Goal: Transaction & Acquisition: Purchase product/service

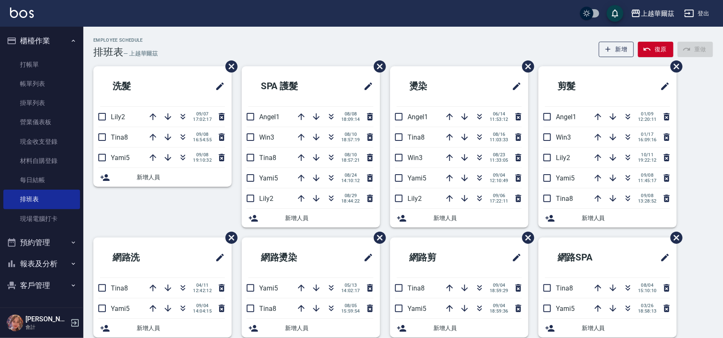
click at [48, 42] on button "櫃檯作業" at bounding box center [41, 41] width 77 height 22
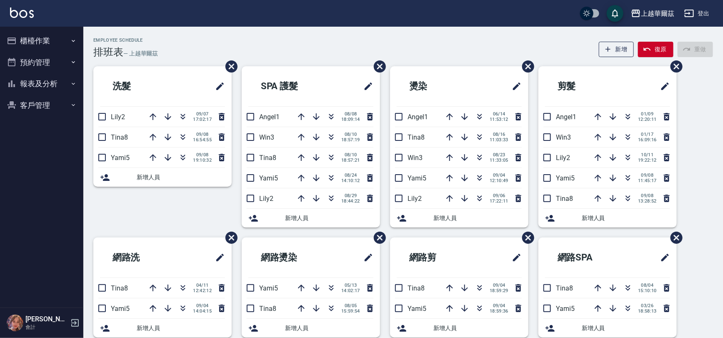
click at [37, 81] on button "報表及分析" at bounding box center [41, 84] width 77 height 22
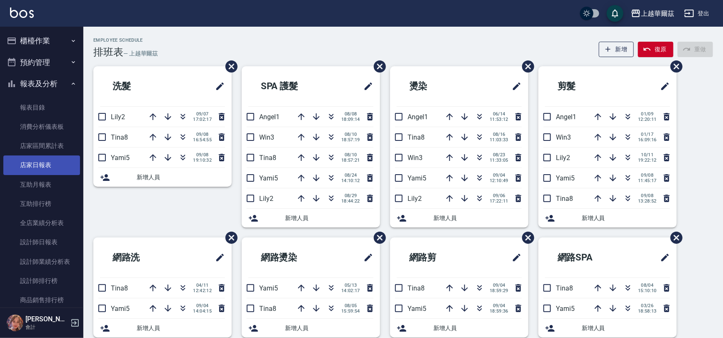
click at [54, 163] on link "店家日報表" at bounding box center [41, 164] width 77 height 19
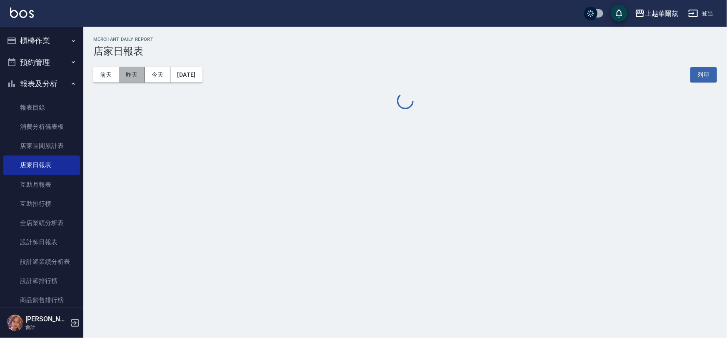
click at [135, 77] on button "昨天" at bounding box center [132, 74] width 26 height 15
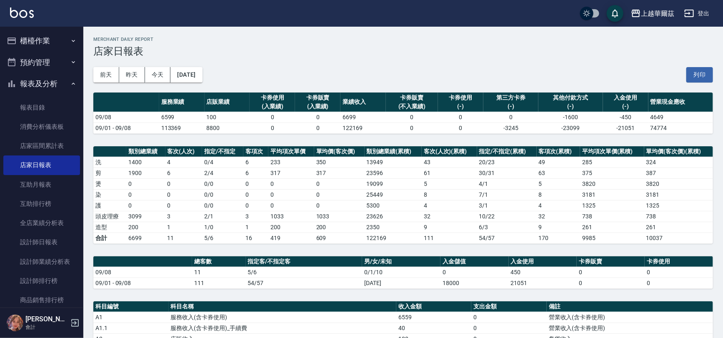
click at [34, 86] on button "報表及分析" at bounding box center [41, 84] width 77 height 22
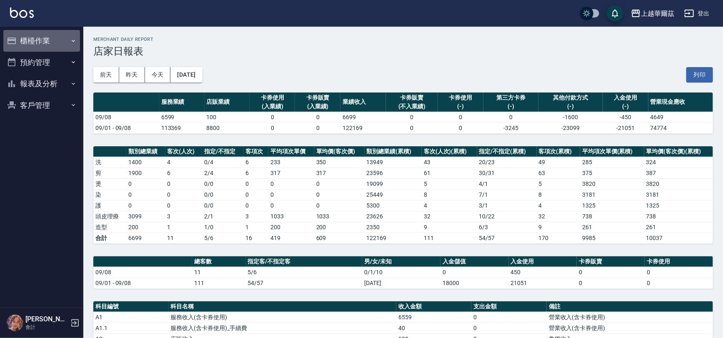
click at [35, 42] on button "櫃檯作業" at bounding box center [41, 41] width 77 height 22
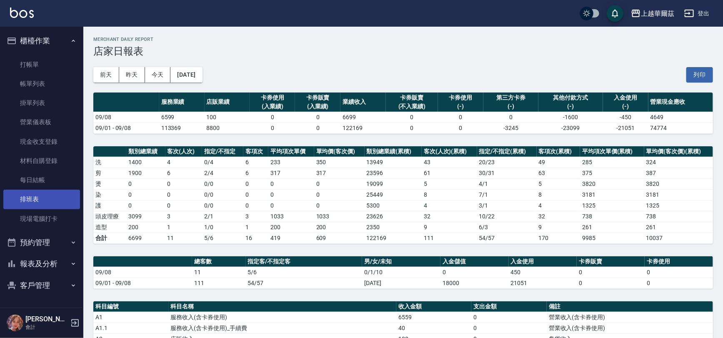
click at [35, 200] on link "排班表" at bounding box center [41, 199] width 77 height 19
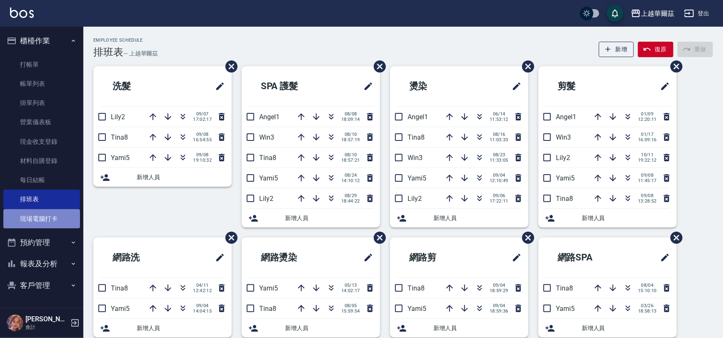
click at [54, 218] on link "現場電腦打卡" at bounding box center [41, 218] width 77 height 19
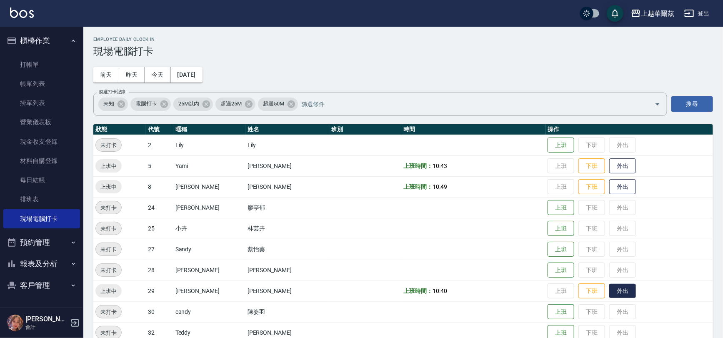
click at [609, 287] on button "外出" at bounding box center [622, 291] width 27 height 15
click at [547, 253] on button "上班" at bounding box center [560, 249] width 27 height 15
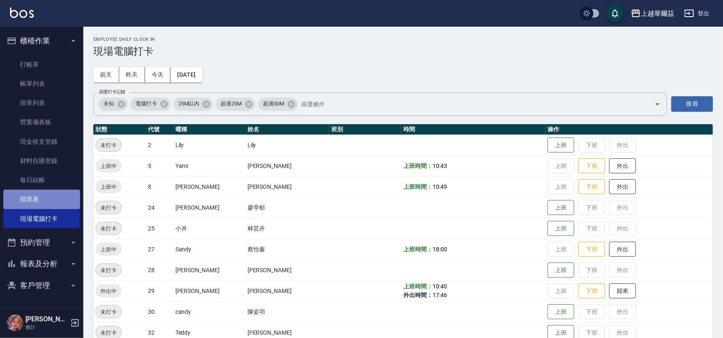
click at [34, 197] on link "排班表" at bounding box center [41, 199] width 77 height 19
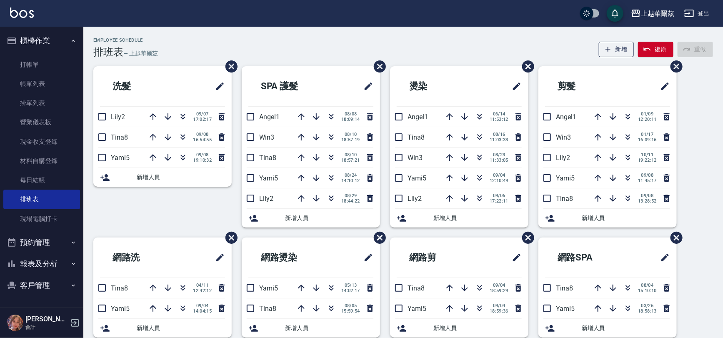
click at [41, 39] on button "櫃檯作業" at bounding box center [41, 41] width 77 height 22
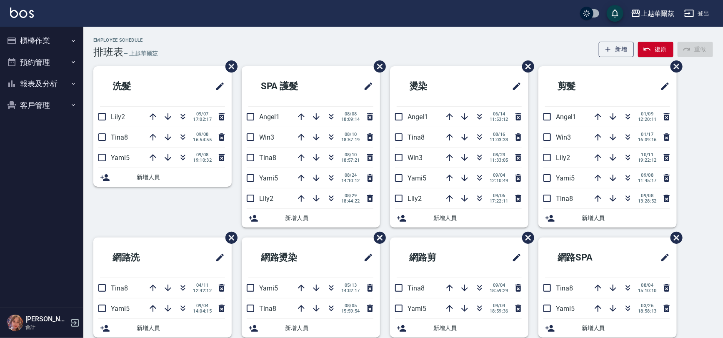
click at [44, 105] on button "客戶管理" at bounding box center [41, 106] width 77 height 22
click at [37, 129] on link "客戶列表" at bounding box center [41, 128] width 77 height 19
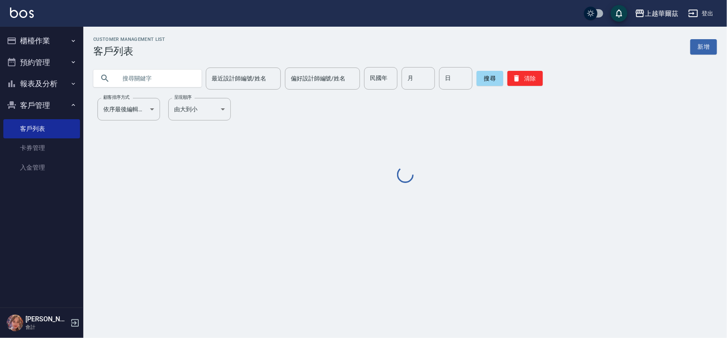
click at [137, 79] on input "text" at bounding box center [156, 78] width 78 height 22
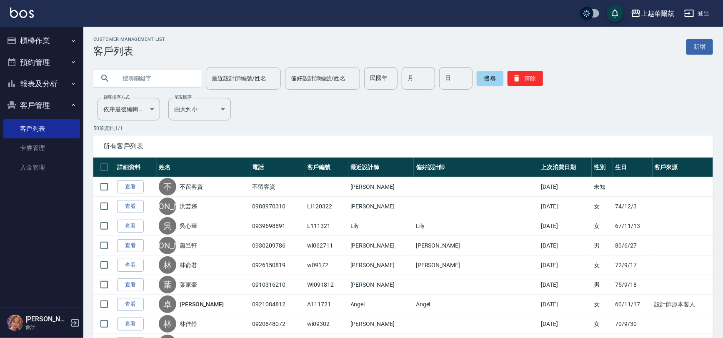
type input "＿"
type input "穀"
type input "＿"
click at [131, 75] on input "text" at bounding box center [156, 78] width 78 height 22
type input "091411"
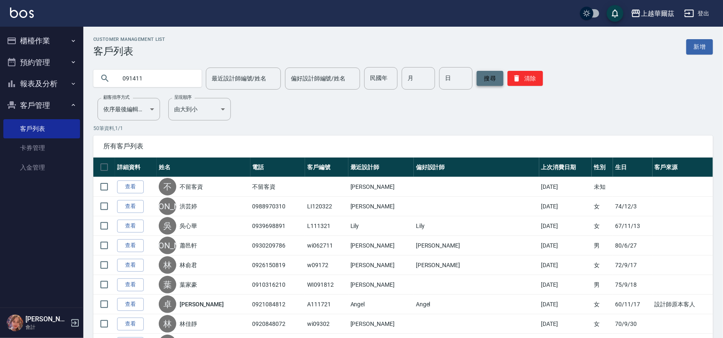
drag, startPoint x: 491, startPoint y: 79, endPoint x: 480, endPoint y: 79, distance: 11.3
click at [489, 79] on button "搜尋" at bounding box center [490, 78] width 27 height 15
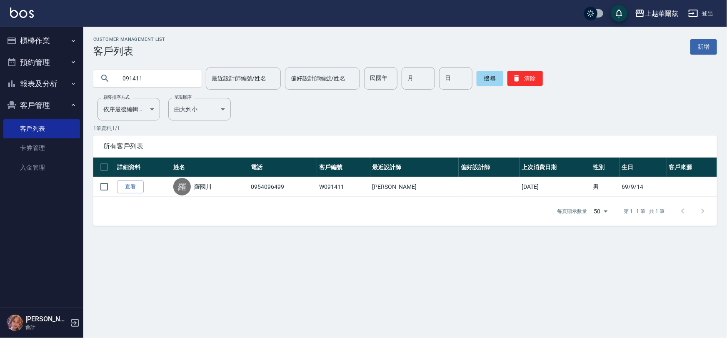
drag, startPoint x: 132, startPoint y: 187, endPoint x: 125, endPoint y: 200, distance: 14.4
click at [132, 187] on link "查看" at bounding box center [130, 186] width 27 height 13
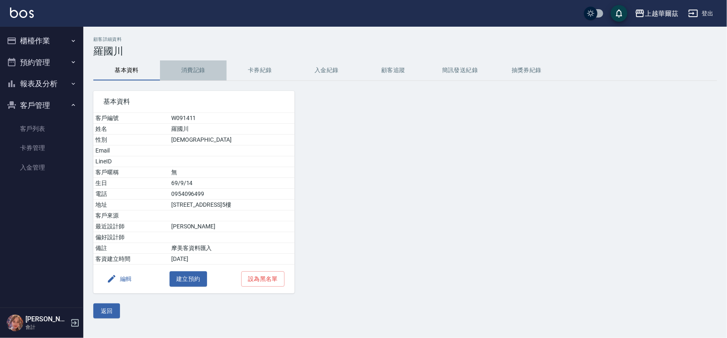
click at [188, 70] on button "消費記錄" at bounding box center [193, 70] width 67 height 20
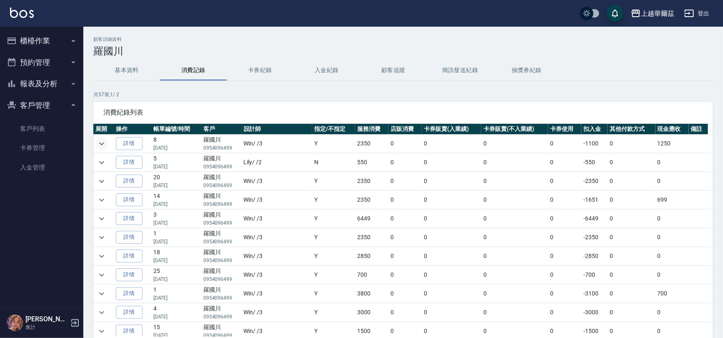
click at [98, 142] on icon "expand row" at bounding box center [102, 144] width 10 height 10
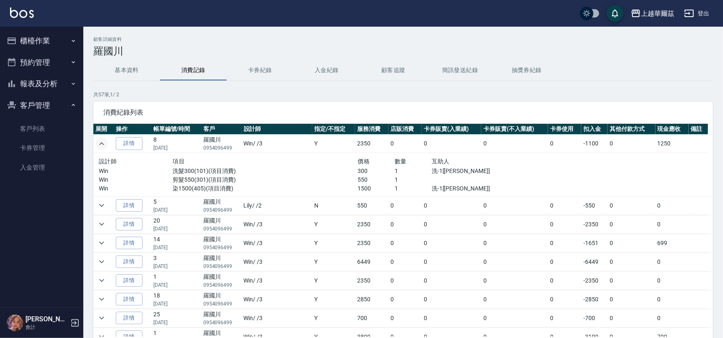
click at [98, 142] on icon "expand row" at bounding box center [102, 144] width 10 height 10
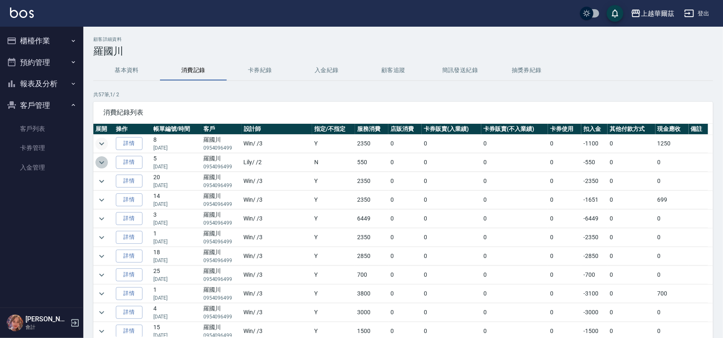
click at [99, 163] on icon "expand row" at bounding box center [102, 162] width 10 height 10
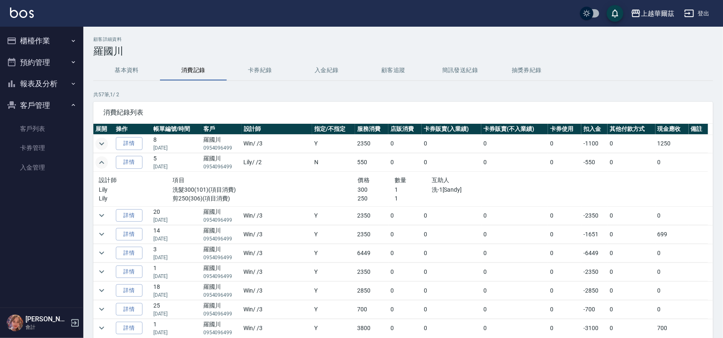
click at [99, 163] on icon "expand row" at bounding box center [102, 162] width 10 height 10
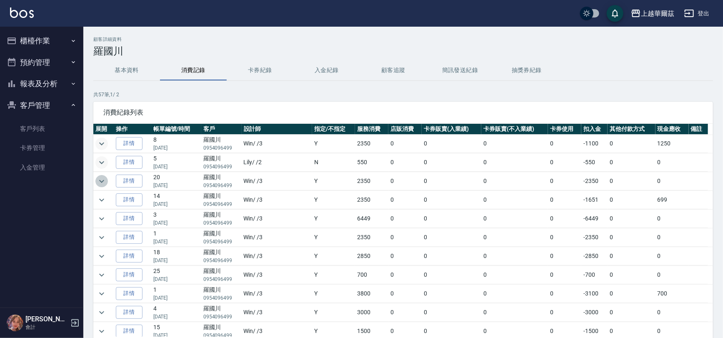
click at [104, 180] on icon "expand row" at bounding box center [102, 181] width 10 height 10
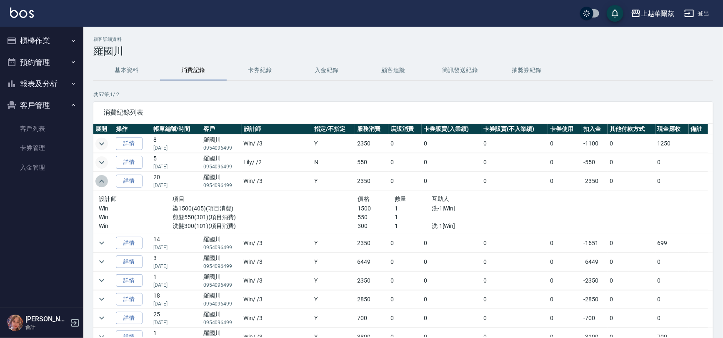
click at [104, 180] on icon "expand row" at bounding box center [102, 181] width 10 height 10
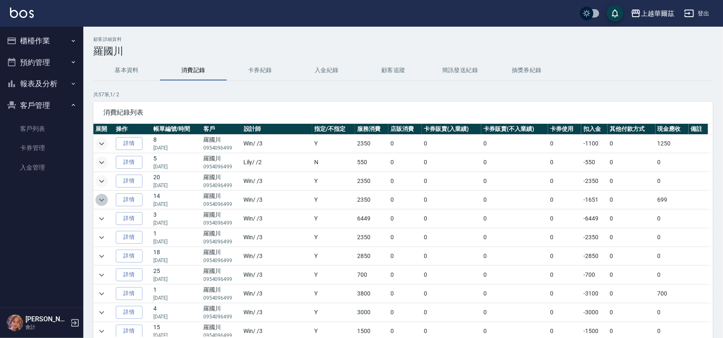
click at [102, 201] on icon "expand row" at bounding box center [102, 200] width 10 height 10
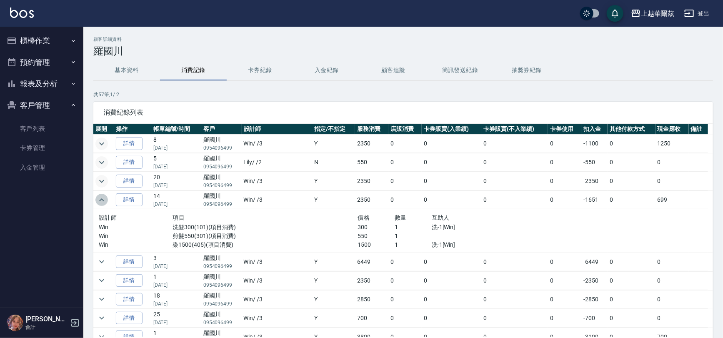
click at [102, 201] on icon "expand row" at bounding box center [102, 200] width 10 height 10
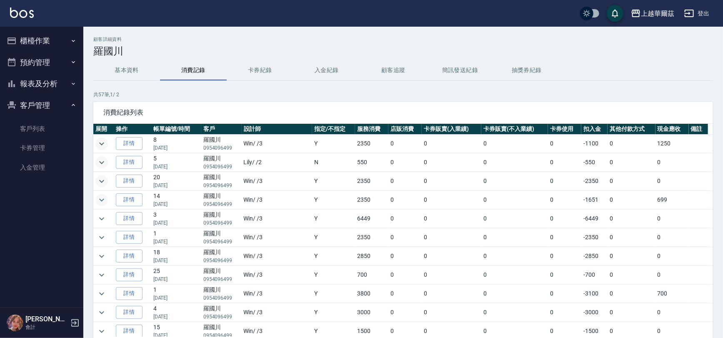
click at [37, 102] on button "客戶管理" at bounding box center [41, 106] width 77 height 22
click at [36, 39] on button "櫃檯作業" at bounding box center [41, 41] width 77 height 22
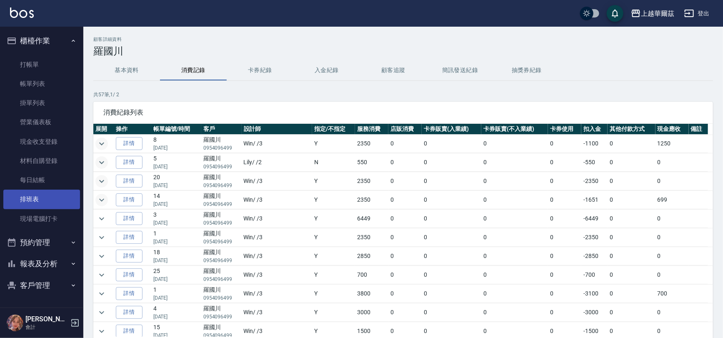
click at [41, 199] on link "排班表" at bounding box center [41, 199] width 77 height 19
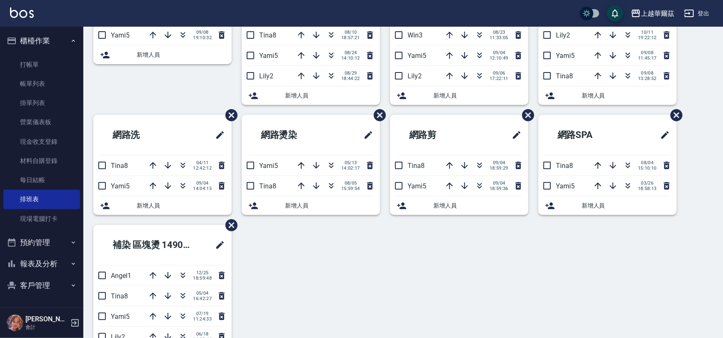
scroll to position [183, 0]
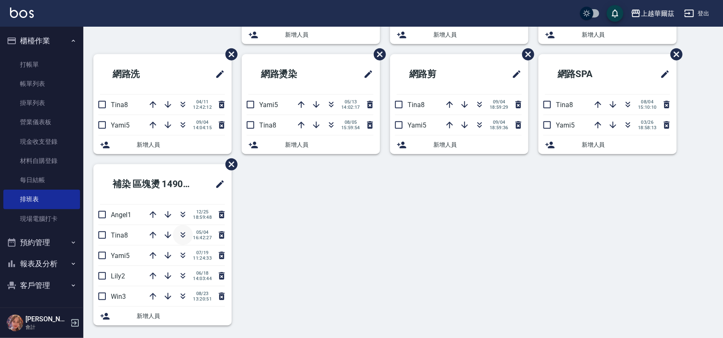
click at [183, 236] on icon "button" at bounding box center [183, 236] width 5 height 3
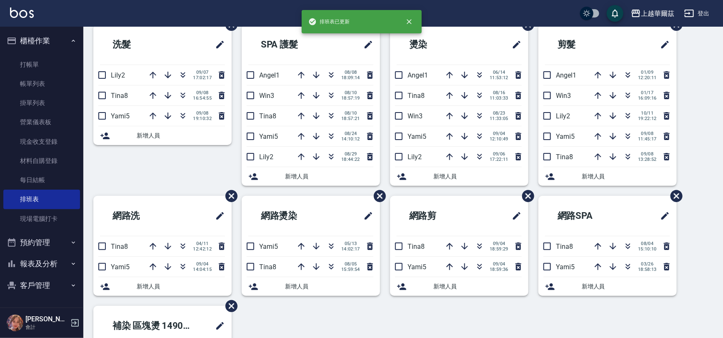
scroll to position [0, 0]
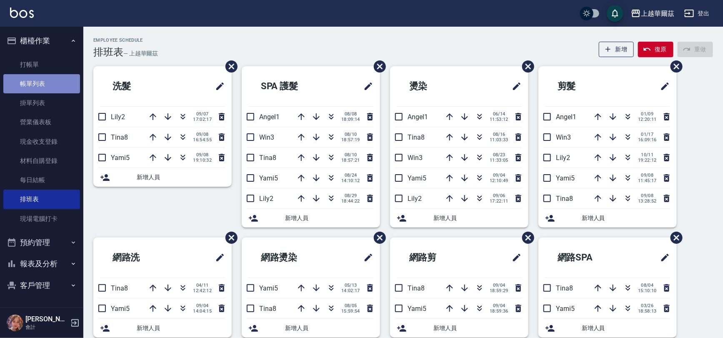
click at [45, 86] on link "帳單列表" at bounding box center [41, 83] width 77 height 19
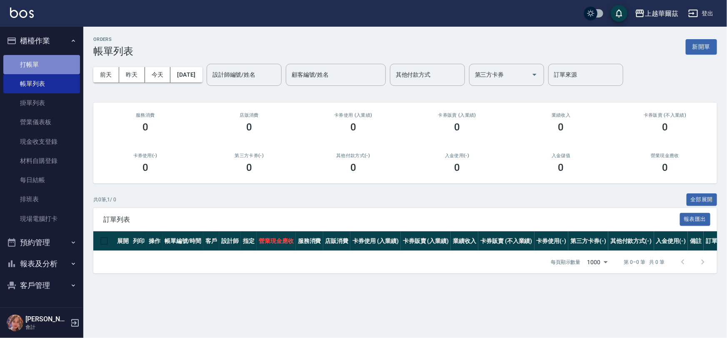
click at [29, 63] on link "打帳單" at bounding box center [41, 64] width 77 height 19
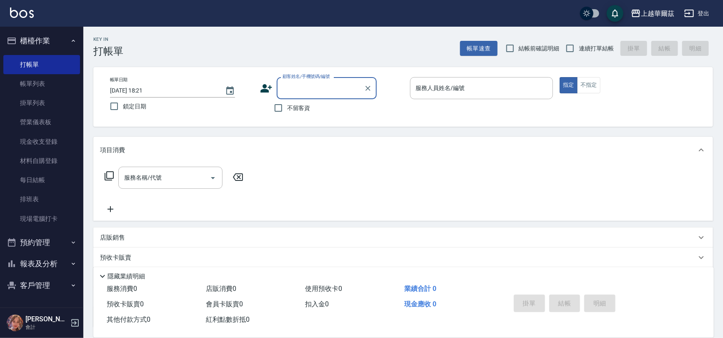
click at [34, 39] on button "櫃檯作業" at bounding box center [41, 41] width 77 height 22
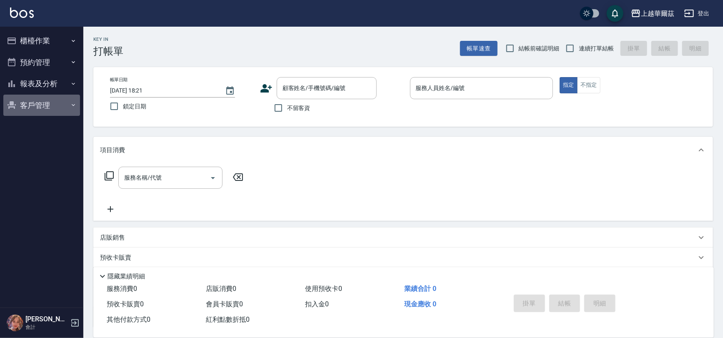
click at [37, 102] on button "客戶管理" at bounding box center [41, 106] width 77 height 22
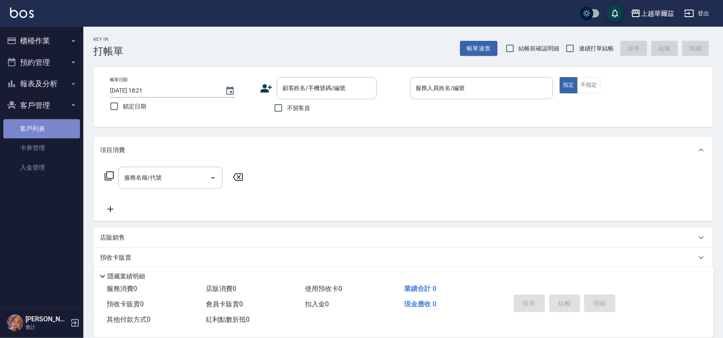
click at [39, 123] on link "客戶列表" at bounding box center [41, 128] width 77 height 19
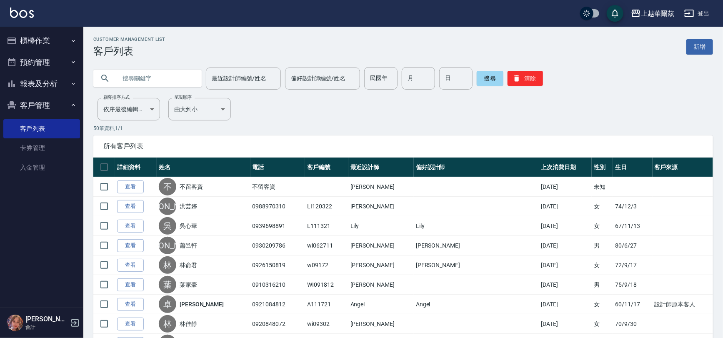
click at [140, 81] on input "text" at bounding box center [156, 78] width 78 height 22
type input "091411"
click at [491, 82] on button "搜尋" at bounding box center [490, 78] width 27 height 15
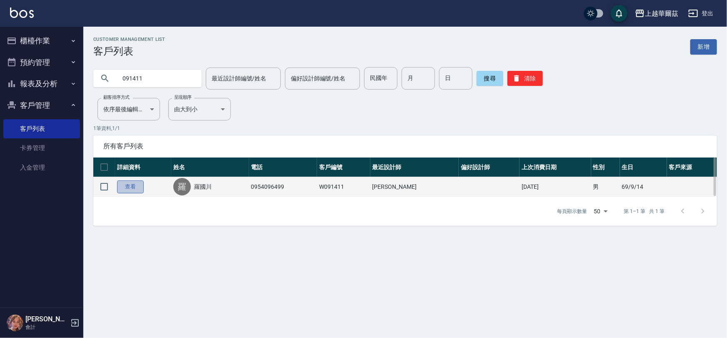
click at [128, 190] on link "查看" at bounding box center [130, 186] width 27 height 13
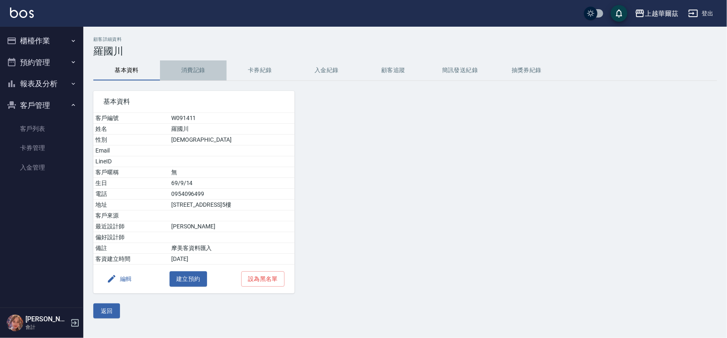
click at [200, 71] on button "消費記錄" at bounding box center [193, 70] width 67 height 20
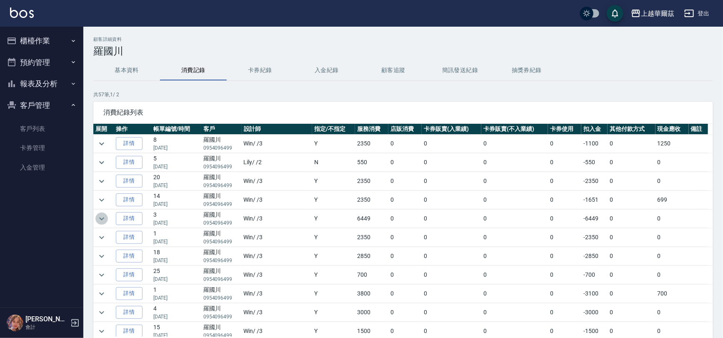
click at [101, 217] on icon "expand row" at bounding box center [102, 219] width 10 height 10
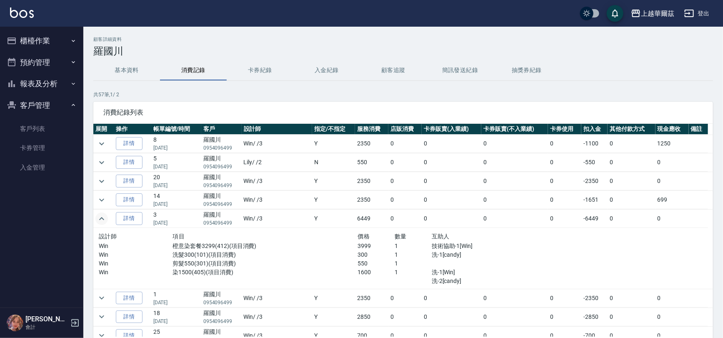
click at [101, 217] on icon "expand row" at bounding box center [101, 218] width 5 height 3
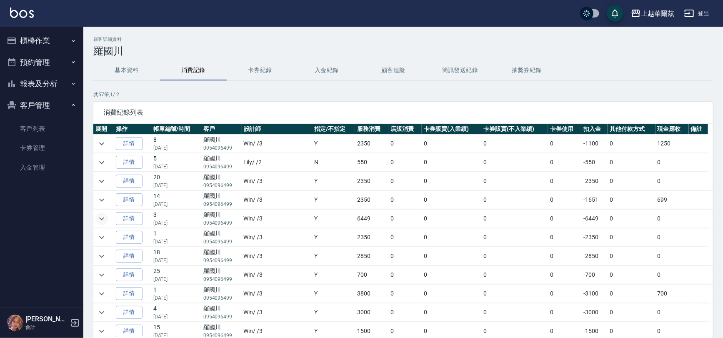
click at [37, 102] on button "客戶管理" at bounding box center [41, 106] width 77 height 22
click at [44, 38] on button "櫃檯作業" at bounding box center [41, 41] width 77 height 22
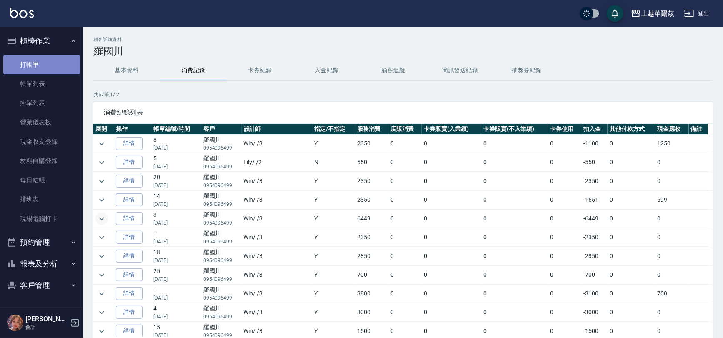
click at [42, 62] on link "打帳單" at bounding box center [41, 64] width 77 height 19
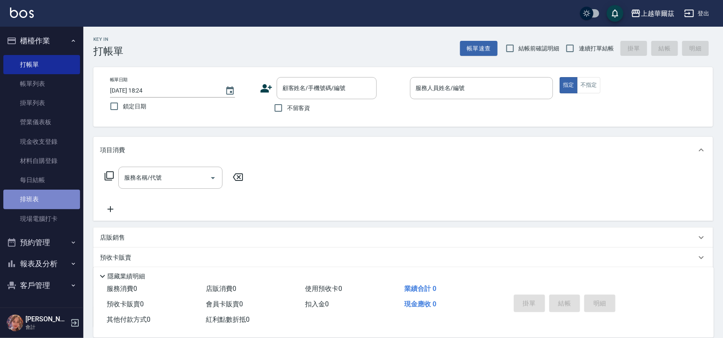
click at [37, 201] on link "排班表" at bounding box center [41, 199] width 77 height 19
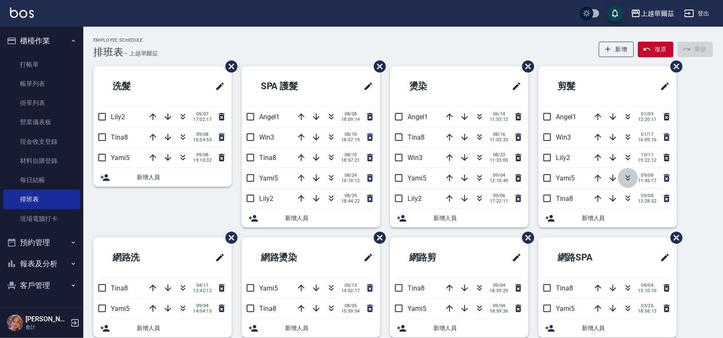
click at [627, 178] on icon "button" at bounding box center [628, 178] width 10 height 10
click at [59, 221] on link "現場電腦打卡" at bounding box center [41, 218] width 77 height 19
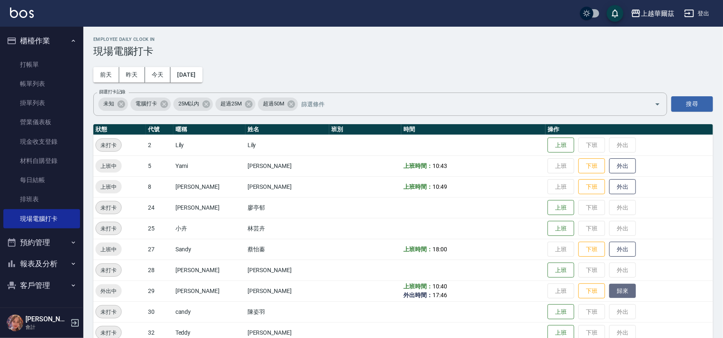
drag, startPoint x: 604, startPoint y: 287, endPoint x: 597, endPoint y: 292, distance: 8.4
click at [609, 287] on button "歸來" at bounding box center [622, 291] width 27 height 15
drag, startPoint x: 402, startPoint y: 295, endPoint x: 442, endPoint y: 301, distance: 40.4
click at [442, 301] on tbody "未打卡 2 Lily Lily 上班 下班 外出 上班中 5 Yami Yami廖冠雅 上班時間： 10:43 上班 下班 外出 上班中 8 Tina Tin…" at bounding box center [402, 270] width 619 height 271
click at [457, 292] on td "上班時間： 10:40 外出時間： 17:46 - 18:49" at bounding box center [473, 290] width 144 height 21
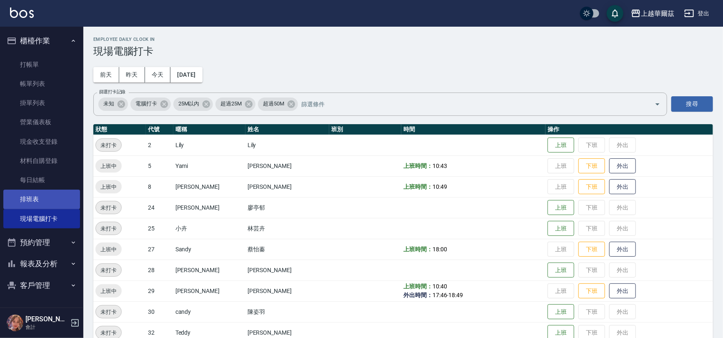
click at [73, 202] on link "排班表" at bounding box center [41, 199] width 77 height 19
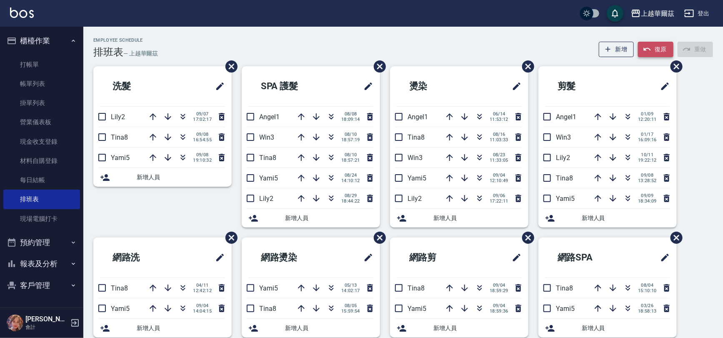
click at [661, 47] on button "復原" at bounding box center [655, 49] width 35 height 15
click at [332, 157] on icon "button" at bounding box center [331, 157] width 10 height 10
click at [627, 175] on icon "button" at bounding box center [628, 178] width 10 height 10
click at [660, 47] on button "復原" at bounding box center [655, 49] width 35 height 15
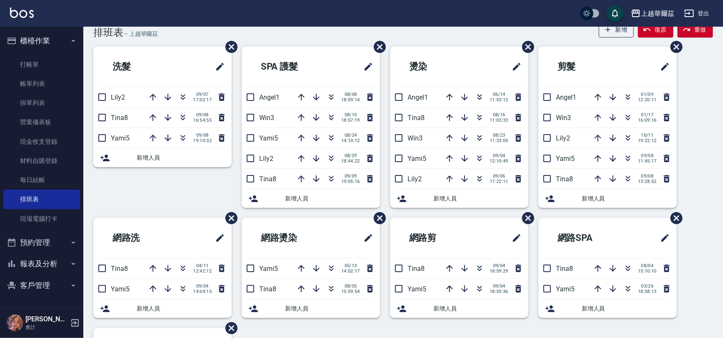
scroll to position [12, 0]
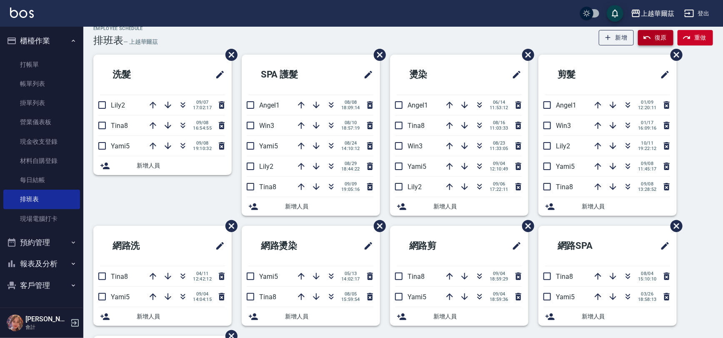
click at [657, 35] on button "復原" at bounding box center [655, 37] width 35 height 15
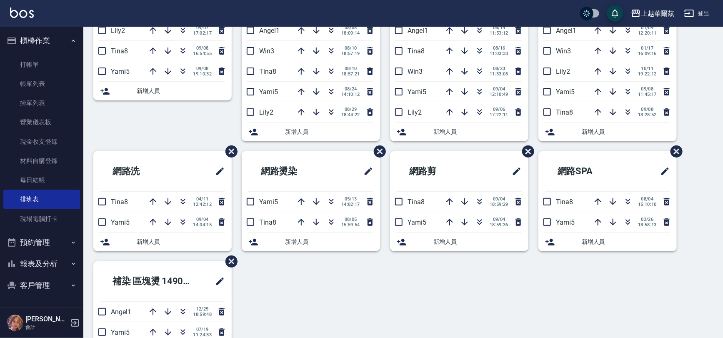
scroll to position [0, 0]
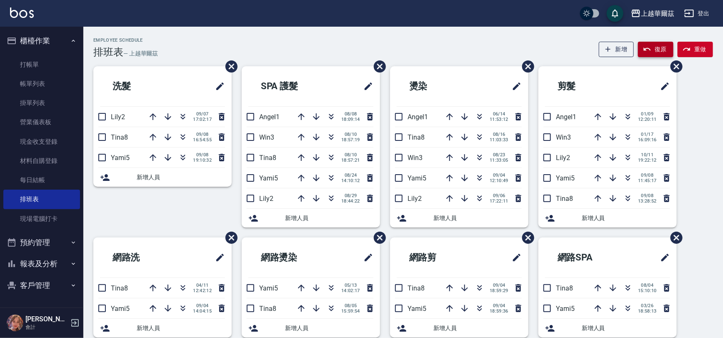
click at [656, 46] on button "復原" at bounding box center [655, 49] width 35 height 15
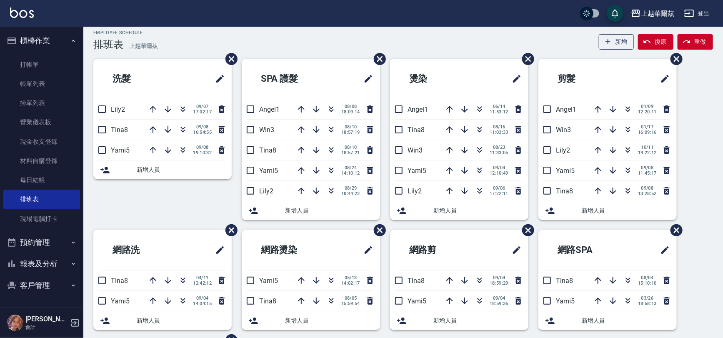
scroll to position [5, 0]
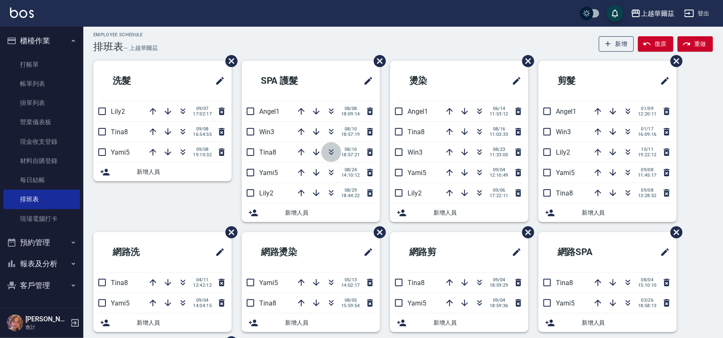
click at [331, 150] on icon "button" at bounding box center [331, 152] width 10 height 10
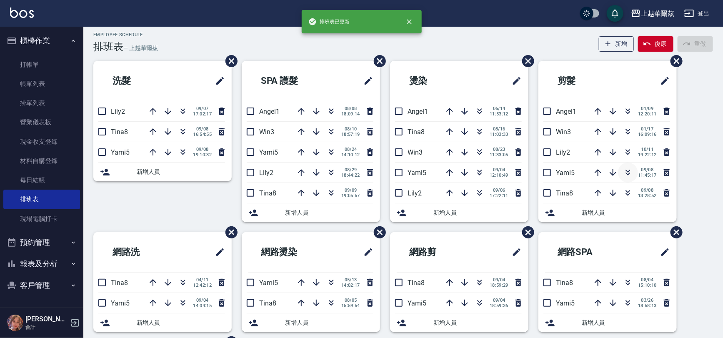
click at [628, 173] on icon "button" at bounding box center [628, 173] width 5 height 3
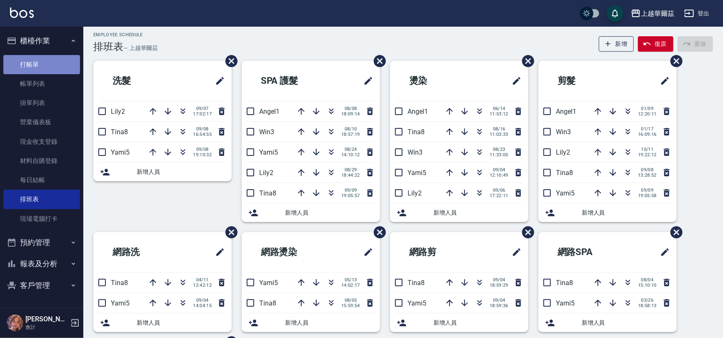
click at [57, 67] on link "打帳單" at bounding box center [41, 64] width 77 height 19
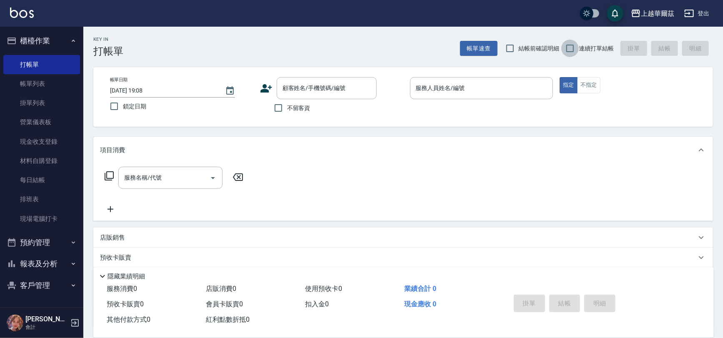
click at [574, 50] on input "連續打單結帳" at bounding box center [569, 48] width 17 height 17
checkbox input "true"
click at [279, 106] on input "不留客資" at bounding box center [278, 107] width 17 height 17
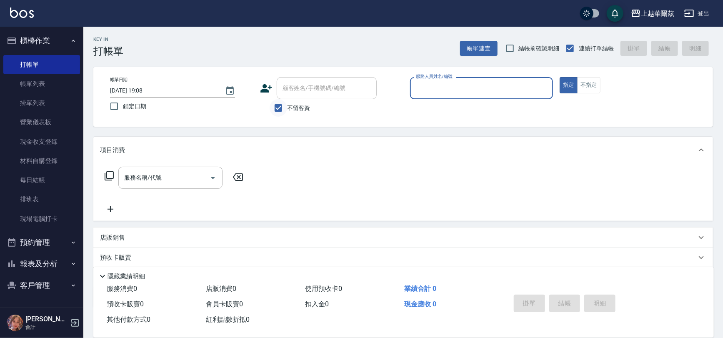
click at [279, 106] on input "不留客資" at bounding box center [278, 107] width 17 height 17
checkbox input "false"
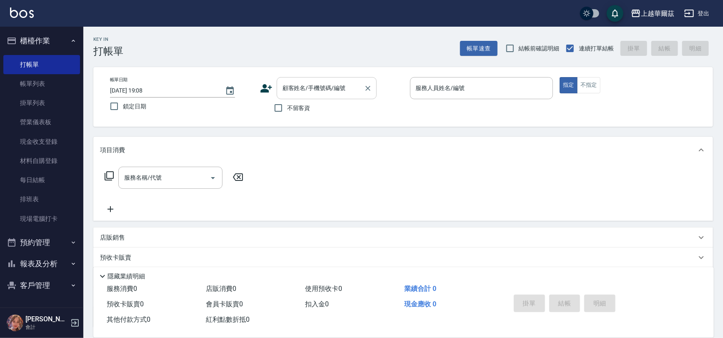
click at [305, 85] on div "顧客姓名/手機號碼/編號 顧客姓名/手機號碼/編號" at bounding box center [327, 88] width 100 height 22
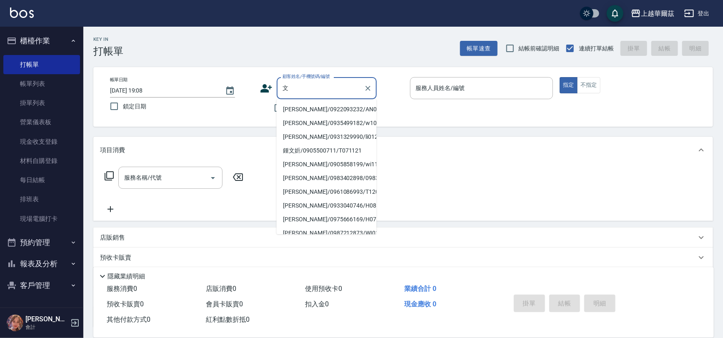
type input "雯"
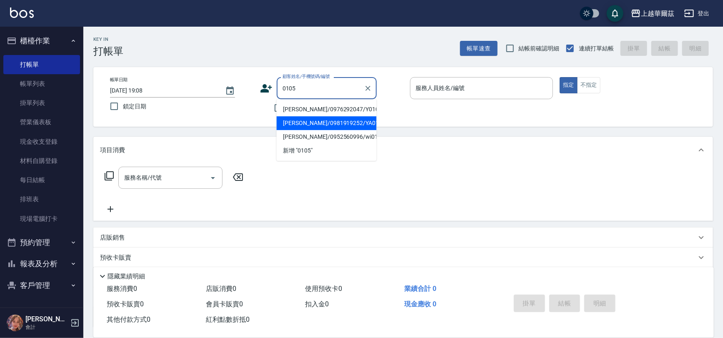
type input "陳心潔/0981919252/YA010522"
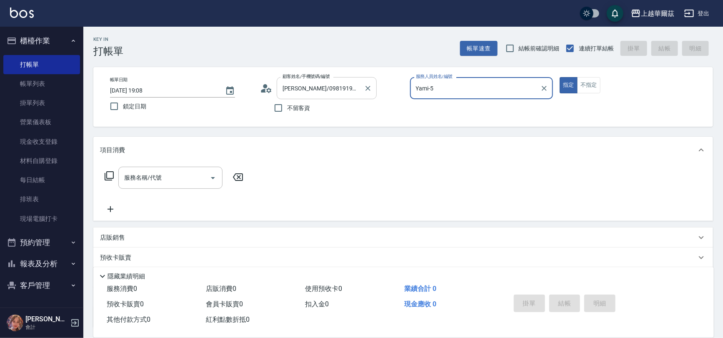
type input "Yami-5"
click at [559, 77] on button "指定" at bounding box center [568, 85] width 18 height 16
type button "true"
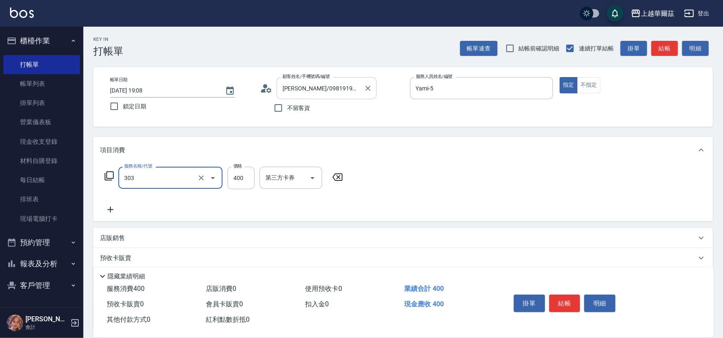
type input "剪髮400(303)"
type input "450"
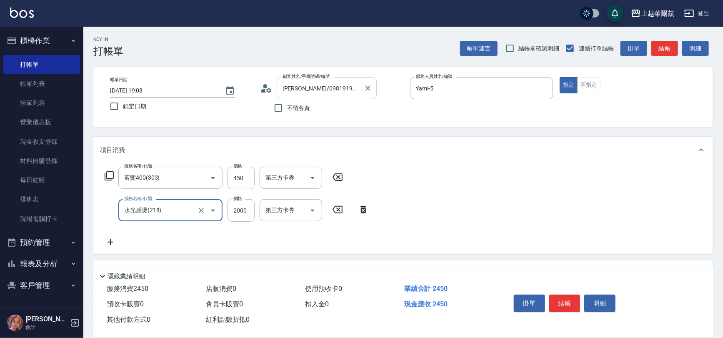
type input "水光感燙(218)"
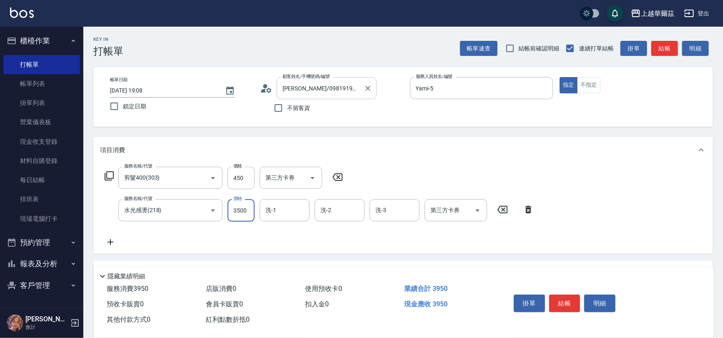
type input "3500"
type input "Yami-5"
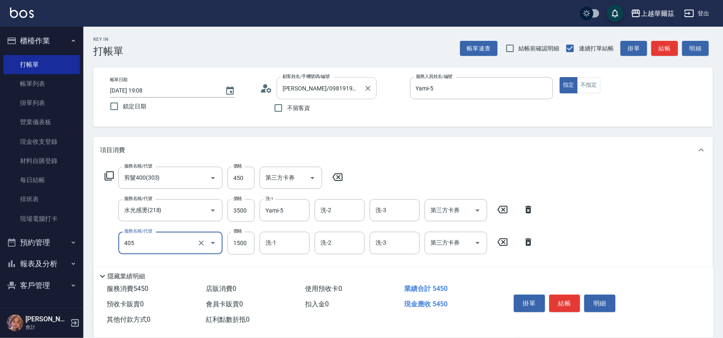
type input "染1500(405)"
type input "2550"
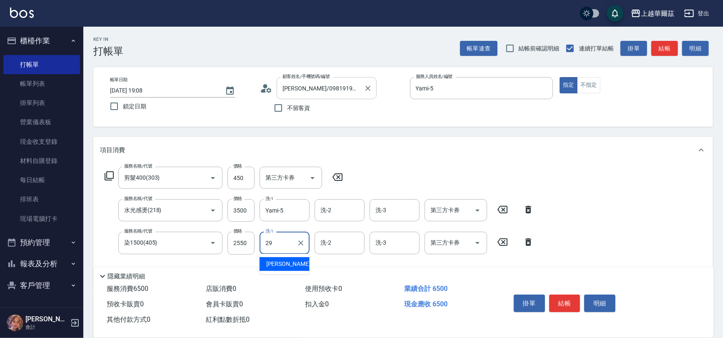
type input "[PERSON_NAME]-29"
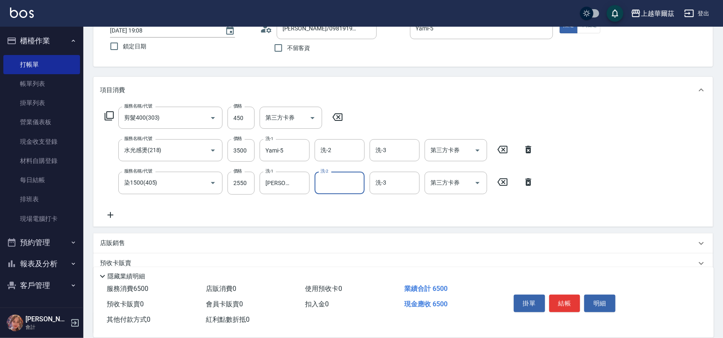
scroll to position [133, 0]
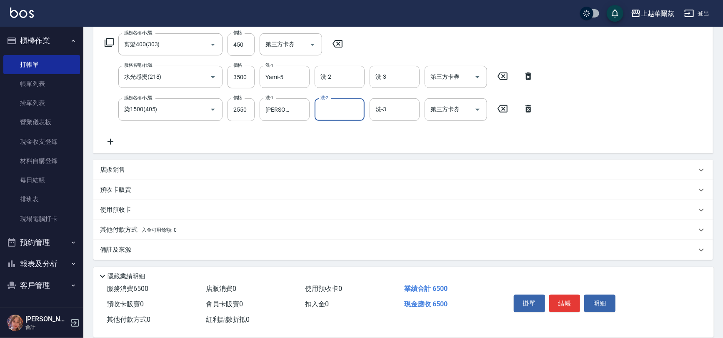
click at [217, 232] on div "其他付款方式 入金可用餘額: 0" at bounding box center [398, 229] width 596 height 9
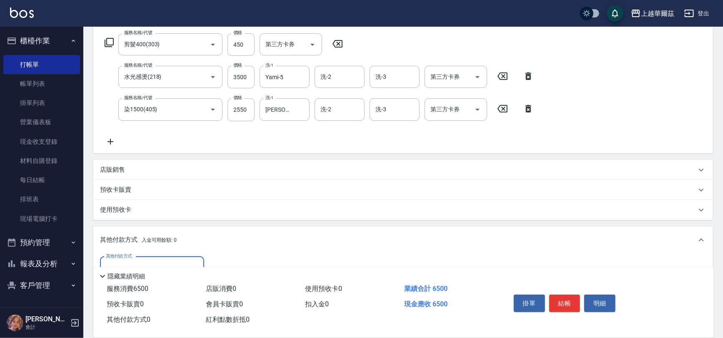
scroll to position [231, 0]
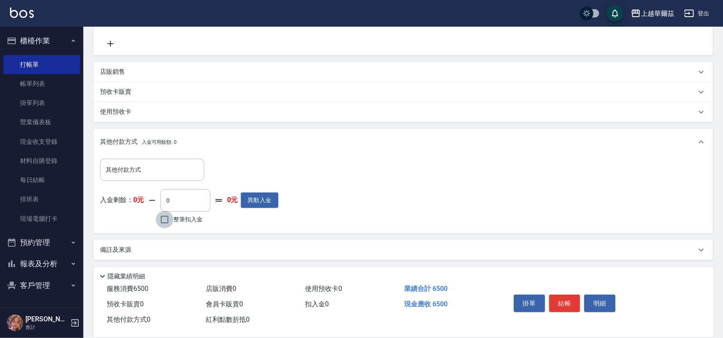
click at [164, 221] on input "整筆扣入金" at bounding box center [164, 219] width 17 height 17
checkbox input "false"
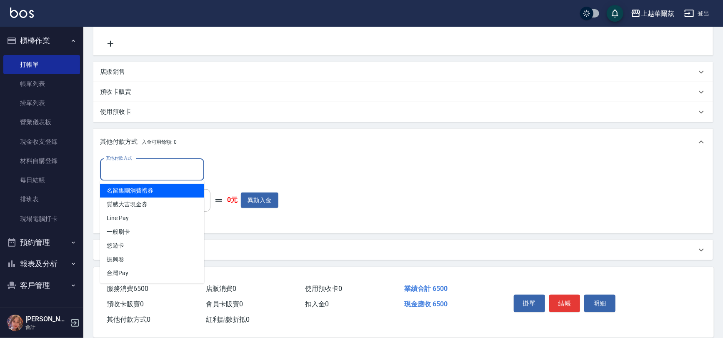
click at [162, 165] on input "其他付款方式" at bounding box center [152, 169] width 97 height 15
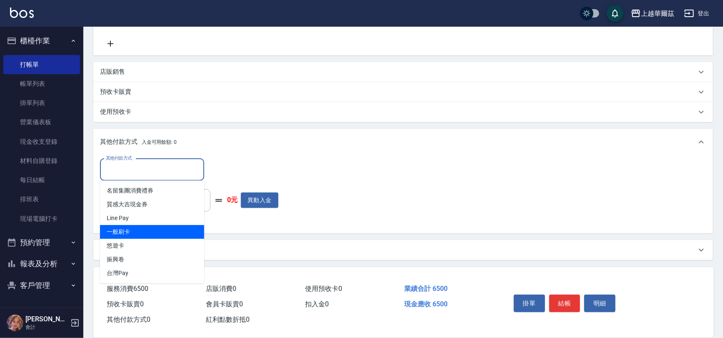
click at [131, 231] on span "一般刷卡" at bounding box center [152, 232] width 104 height 14
type input "一般刷卡"
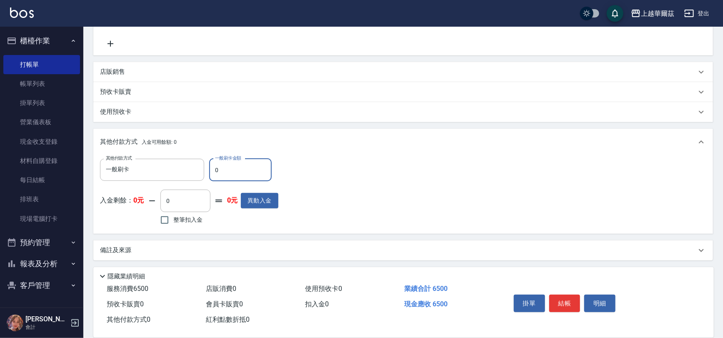
click at [230, 172] on input "0" at bounding box center [240, 170] width 62 height 22
type input "6500"
type input "2025/09/09 19:10"
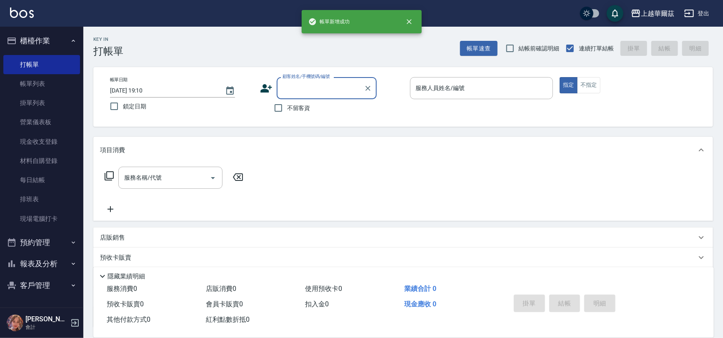
scroll to position [0, 0]
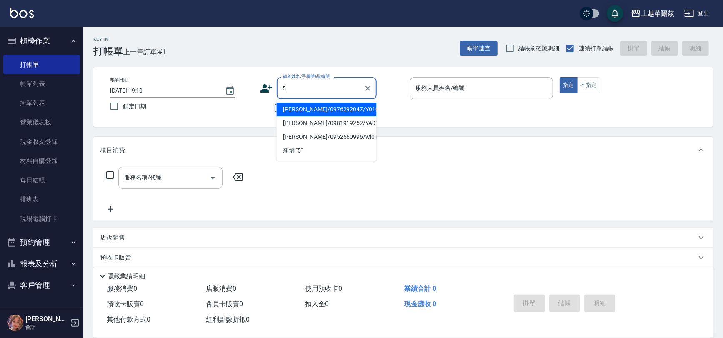
type input "鄭海亞/0976292047/Y0105"
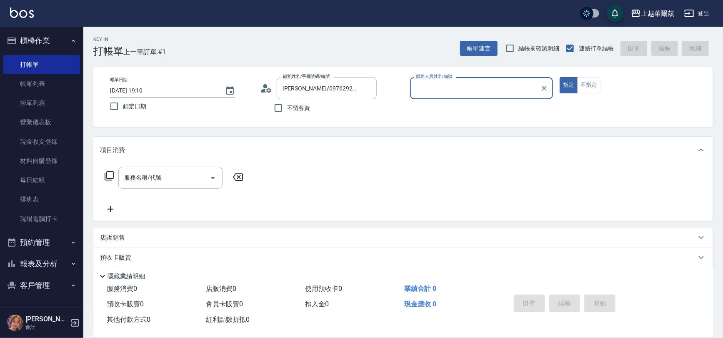
type input "Yami-5"
click at [364, 88] on icon "Clear" at bounding box center [368, 88] width 8 height 8
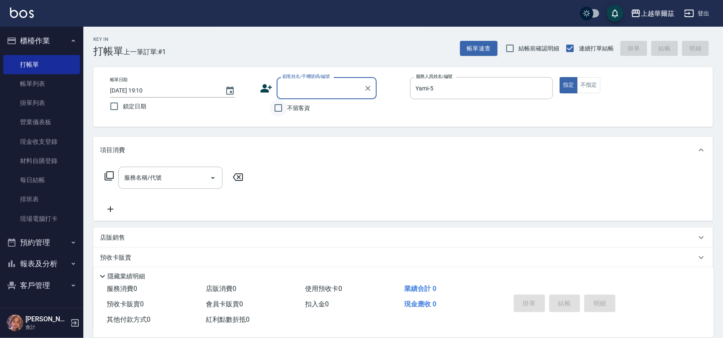
click at [277, 108] on input "不留客資" at bounding box center [278, 107] width 17 height 17
checkbox input "true"
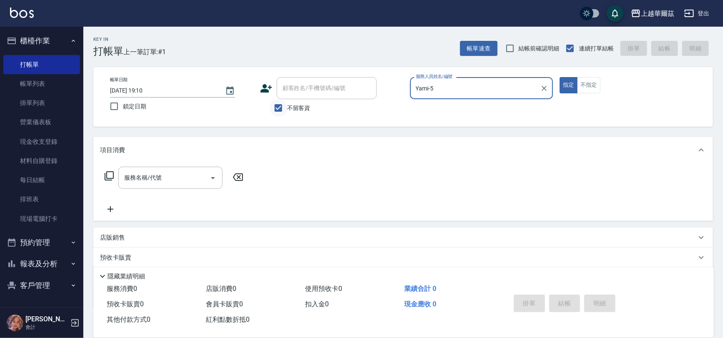
click at [559, 77] on button "指定" at bounding box center [568, 85] width 18 height 16
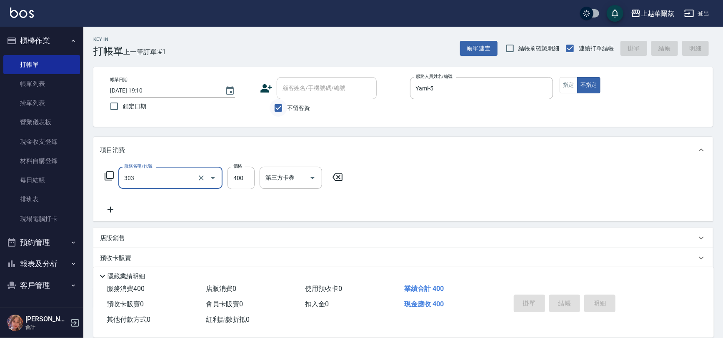
type input "303"
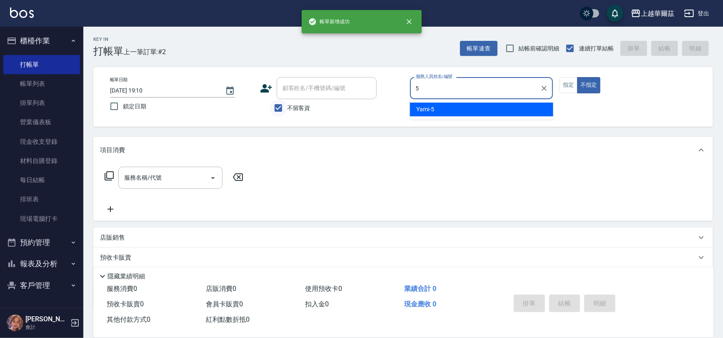
type input "Yami-5"
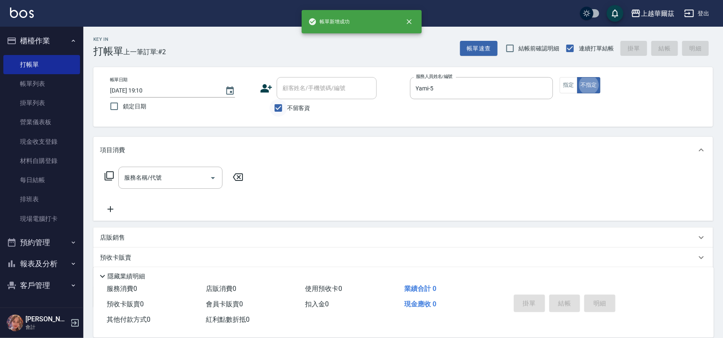
type button "false"
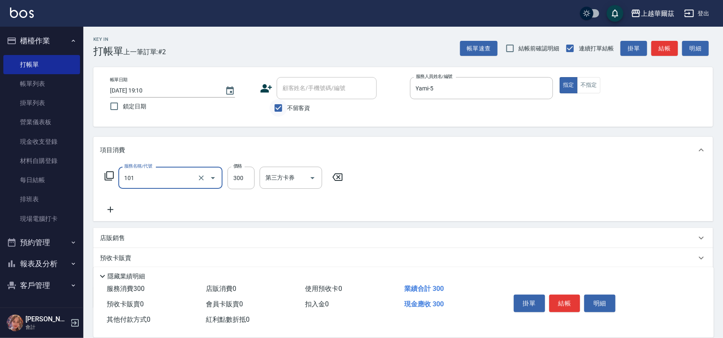
type input "洗髮300(101)"
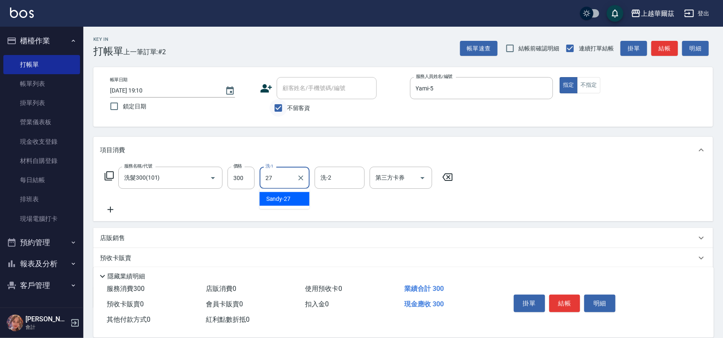
type input "Sandy-27"
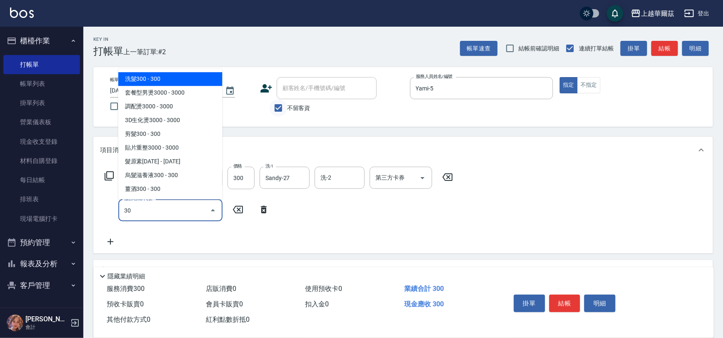
type input "304"
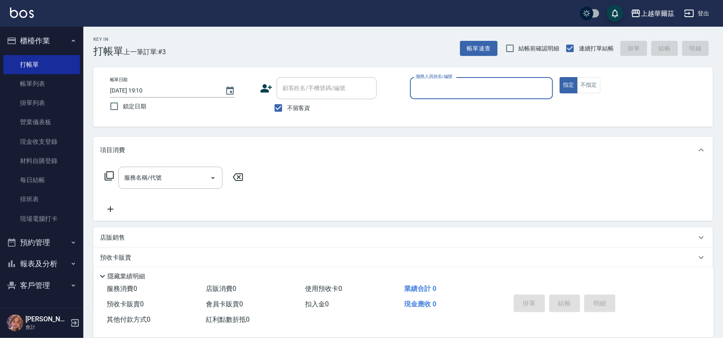
click at [40, 47] on button "櫃檯作業" at bounding box center [41, 41] width 77 height 22
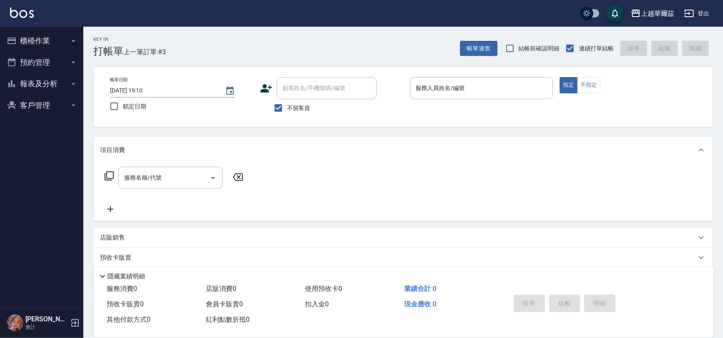
click at [50, 90] on button "報表及分析" at bounding box center [41, 84] width 77 height 22
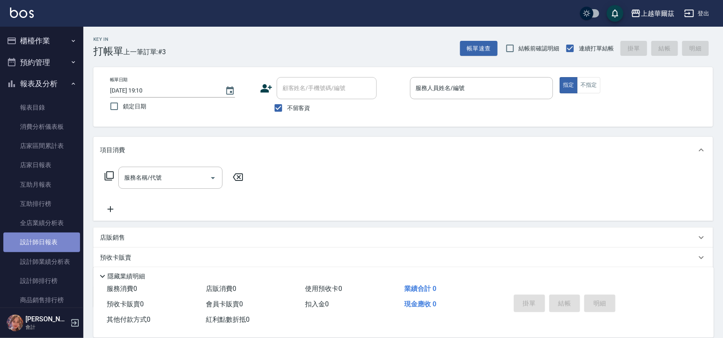
click at [57, 243] on link "設計師日報表" at bounding box center [41, 241] width 77 height 19
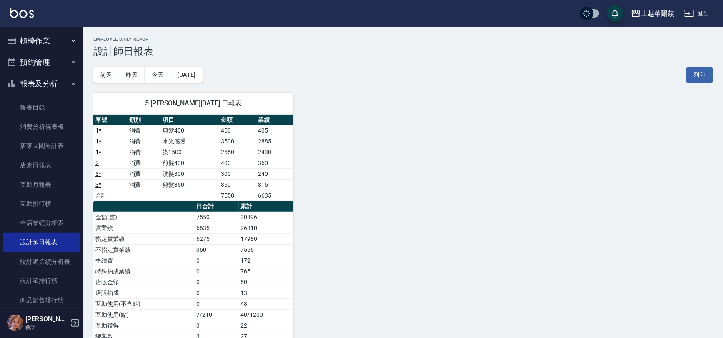
click at [62, 85] on button "報表及分析" at bounding box center [41, 84] width 77 height 22
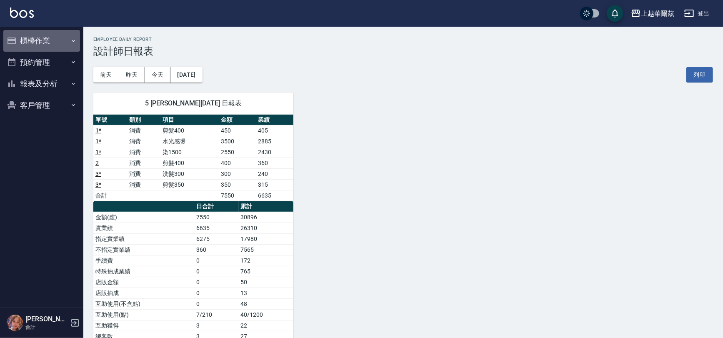
click at [40, 37] on button "櫃檯作業" at bounding box center [41, 41] width 77 height 22
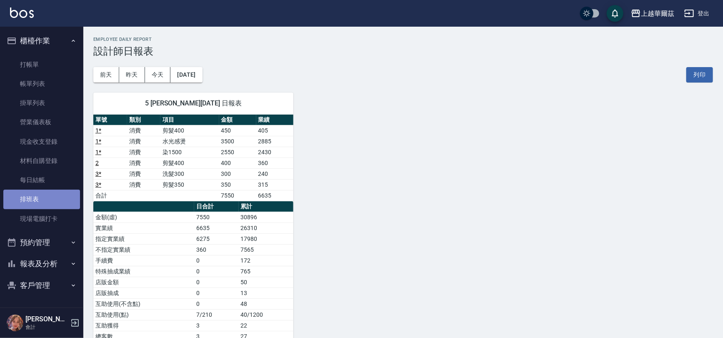
click at [42, 202] on link "排班表" at bounding box center [41, 199] width 77 height 19
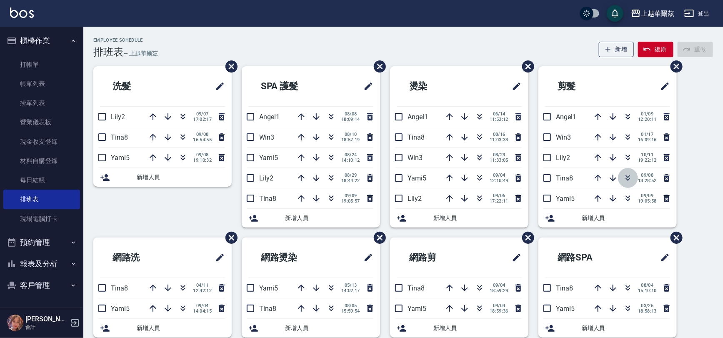
click at [627, 186] on button "button" at bounding box center [628, 178] width 20 height 20
click at [36, 65] on link "打帳單" at bounding box center [41, 64] width 77 height 19
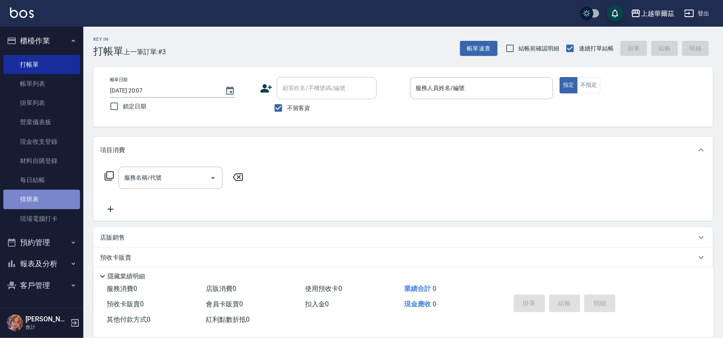
click at [54, 199] on link "排班表" at bounding box center [41, 199] width 77 height 19
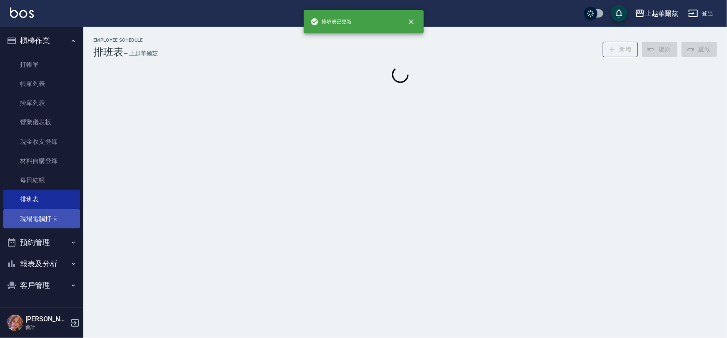
click at [56, 222] on link "現場電腦打卡" at bounding box center [41, 218] width 77 height 19
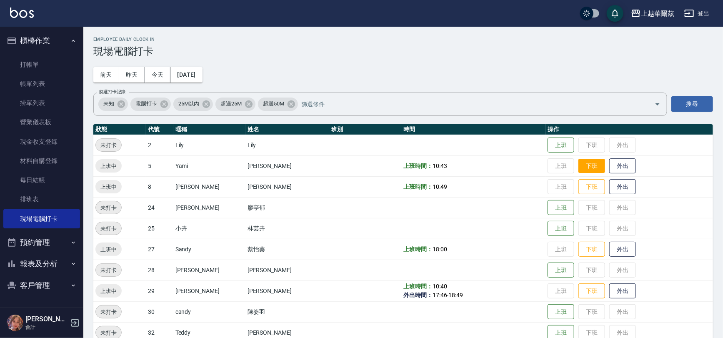
click at [578, 162] on button "下班" at bounding box center [591, 166] width 27 height 15
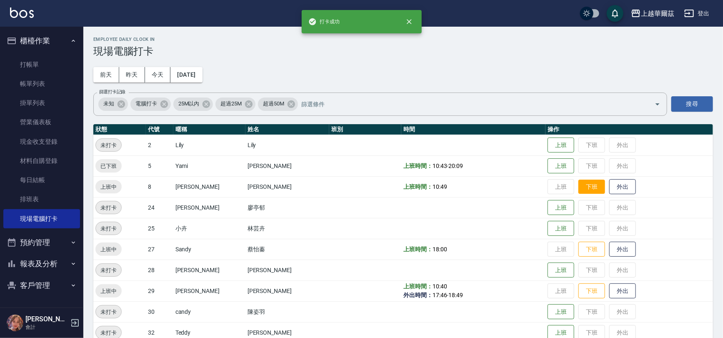
click at [578, 190] on button "下班" at bounding box center [591, 187] width 27 height 15
click at [579, 247] on button "下班" at bounding box center [591, 249] width 27 height 15
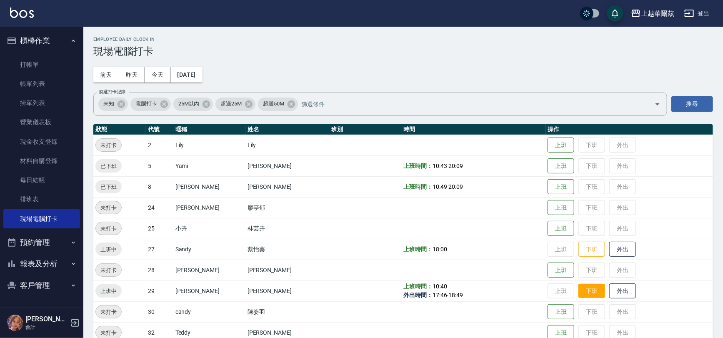
click at [580, 290] on button "下班" at bounding box center [591, 291] width 27 height 15
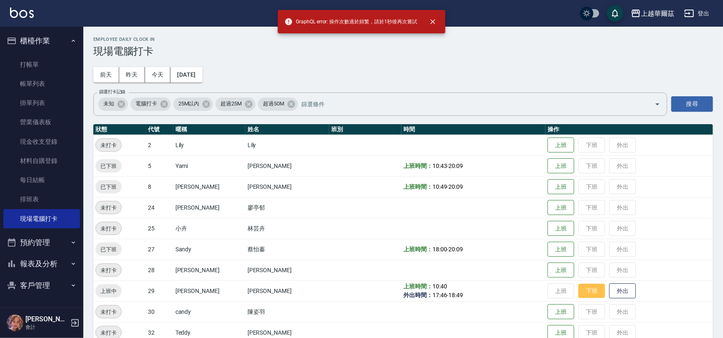
click at [584, 294] on button "下班" at bounding box center [591, 291] width 27 height 15
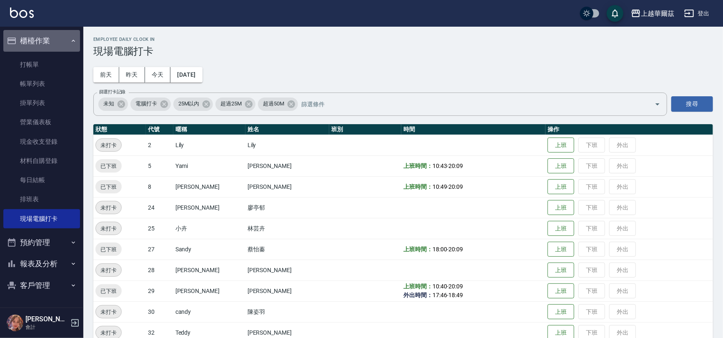
click at [37, 37] on button "櫃檯作業" at bounding box center [41, 41] width 77 height 22
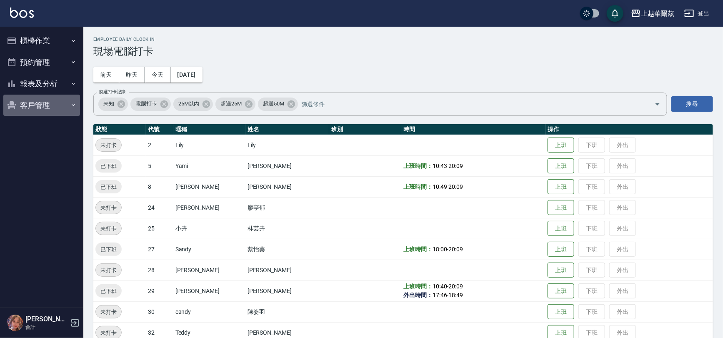
click at [39, 108] on button "客戶管理" at bounding box center [41, 106] width 77 height 22
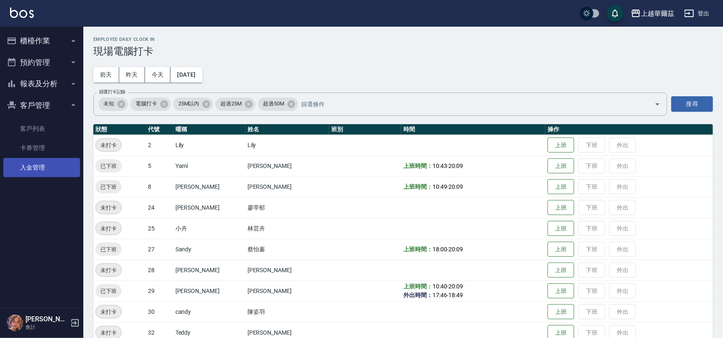
click at [37, 170] on link "入金管理" at bounding box center [41, 167] width 77 height 19
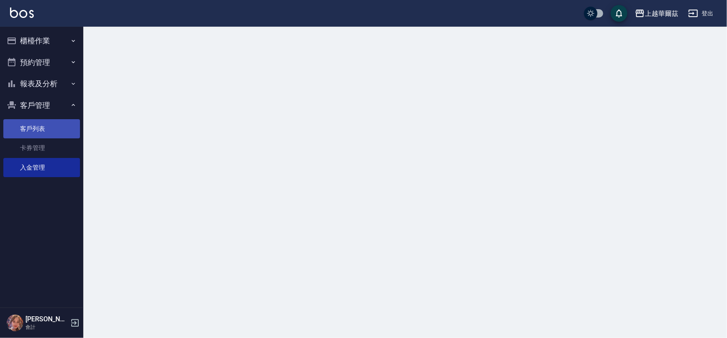
click at [38, 167] on link "入金管理" at bounding box center [41, 167] width 77 height 19
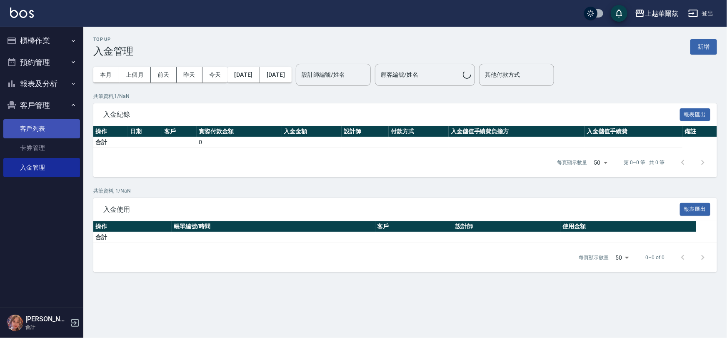
click at [50, 127] on link "客戶列表" at bounding box center [41, 128] width 77 height 19
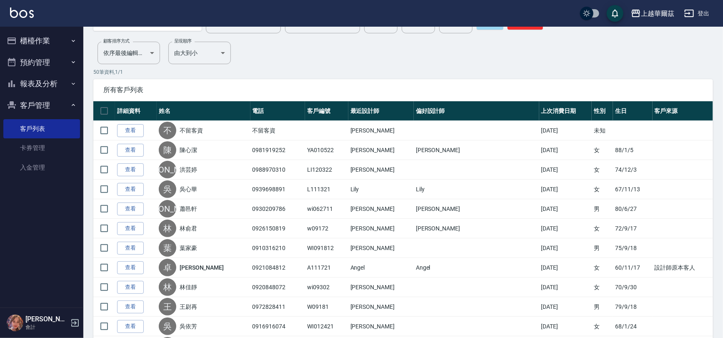
scroll to position [36, 0]
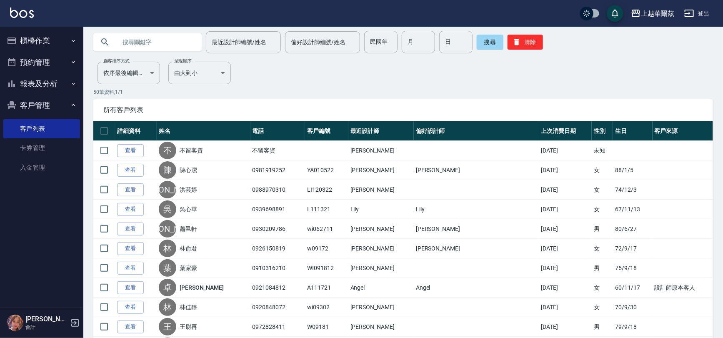
click at [148, 45] on input "text" at bounding box center [156, 42] width 78 height 22
type input "091411"
click at [492, 41] on button "搜尋" at bounding box center [490, 42] width 27 height 15
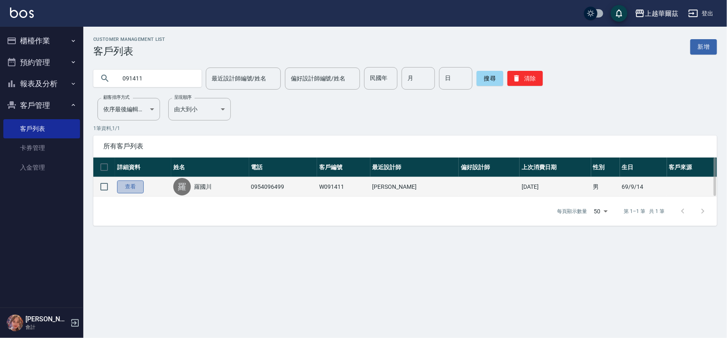
click at [130, 187] on link "查看" at bounding box center [130, 186] width 27 height 13
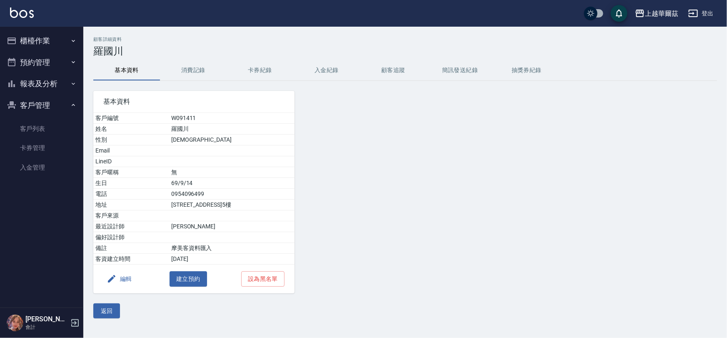
click at [196, 69] on button "消費記錄" at bounding box center [193, 70] width 67 height 20
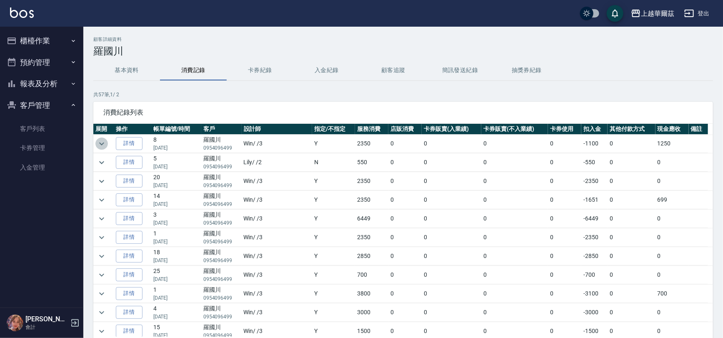
click at [102, 143] on icon "expand row" at bounding box center [102, 144] width 10 height 10
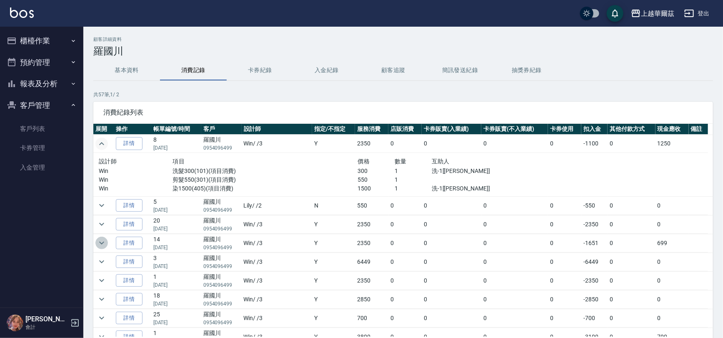
click at [99, 244] on icon "expand row" at bounding box center [102, 243] width 10 height 10
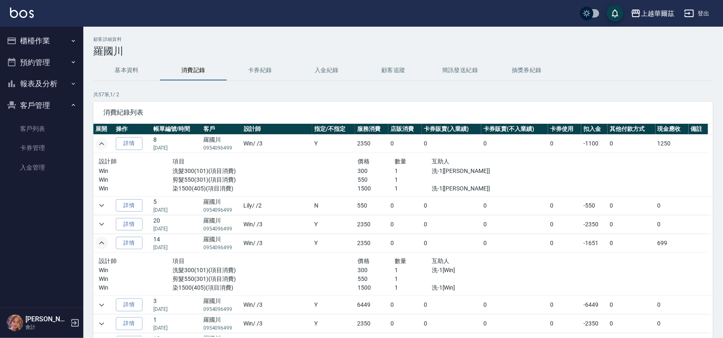
click at [99, 244] on icon "expand row" at bounding box center [102, 243] width 10 height 10
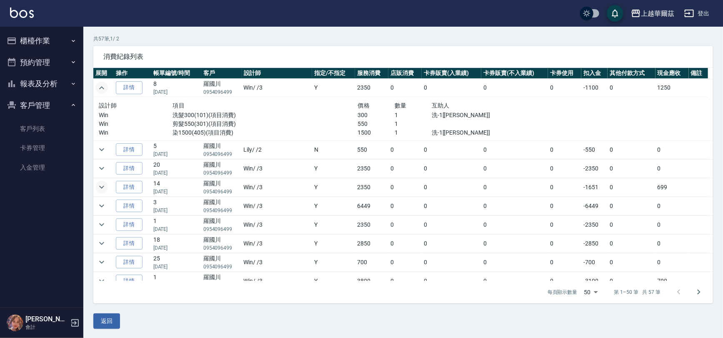
scroll to position [56, 0]
click at [104, 185] on icon "expand row" at bounding box center [102, 187] width 10 height 10
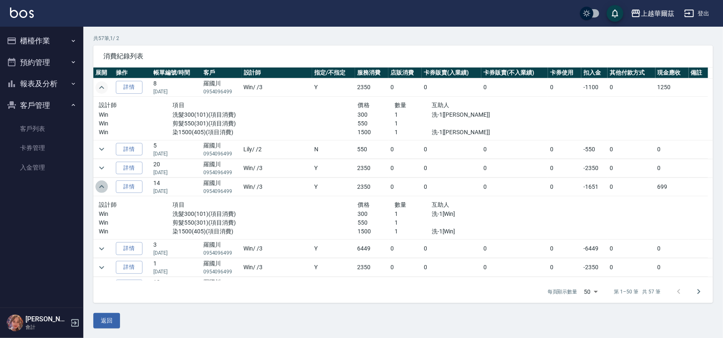
click at [104, 185] on icon "expand row" at bounding box center [102, 187] width 10 height 10
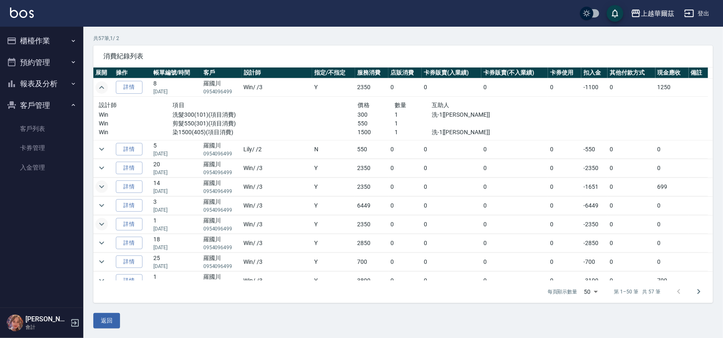
click at [101, 225] on icon "expand row" at bounding box center [102, 224] width 10 height 10
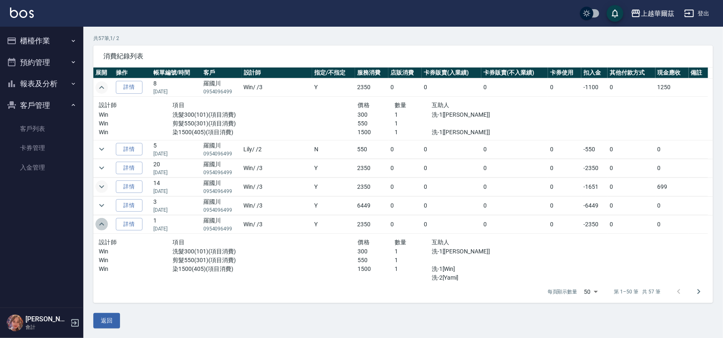
click at [101, 225] on icon "expand row" at bounding box center [102, 224] width 10 height 10
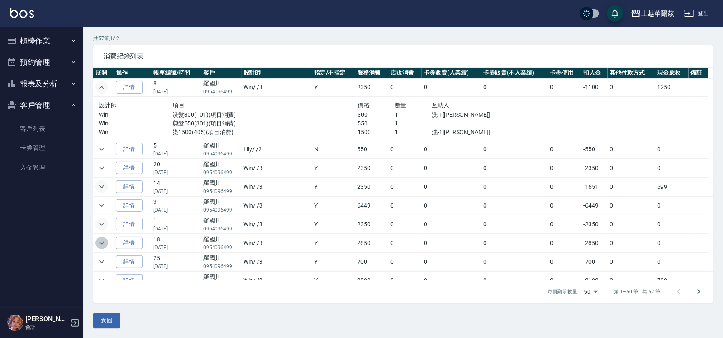
click at [100, 242] on icon "expand row" at bounding box center [101, 243] width 5 height 3
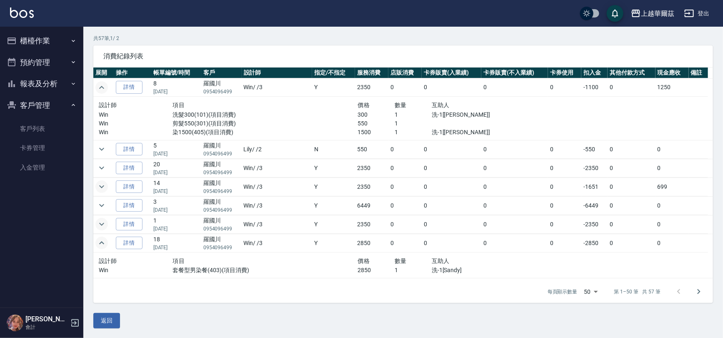
click at [100, 242] on icon "expand row" at bounding box center [101, 242] width 5 height 3
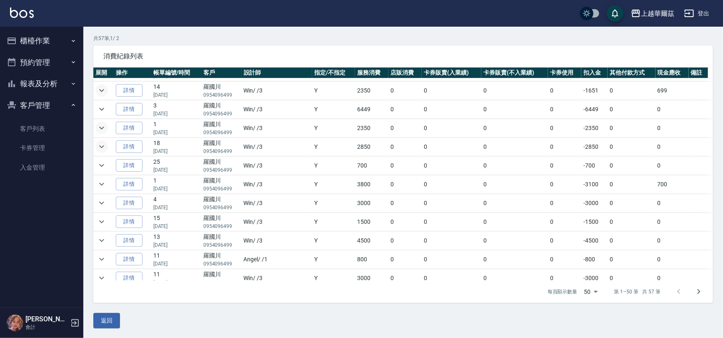
scroll to position [103, 0]
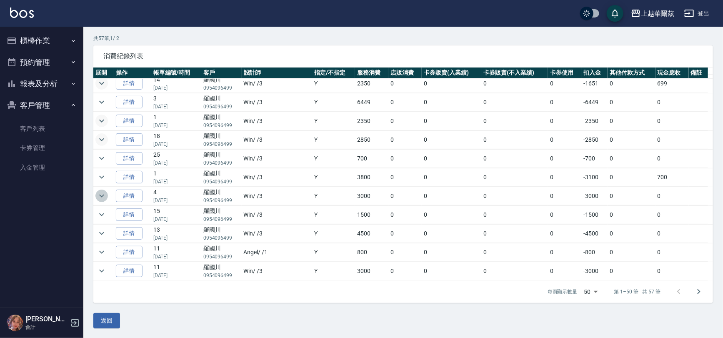
click at [99, 195] on icon "expand row" at bounding box center [102, 196] width 10 height 10
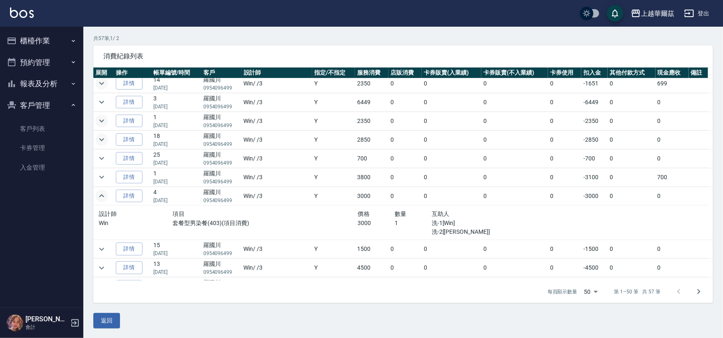
click at [99, 195] on icon "expand row" at bounding box center [102, 196] width 10 height 10
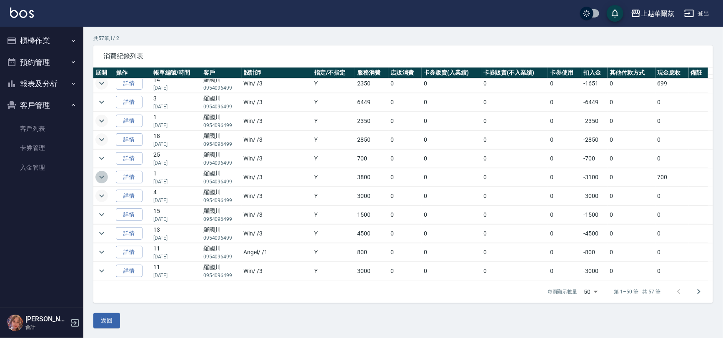
click at [102, 175] on icon "expand row" at bounding box center [102, 177] width 10 height 10
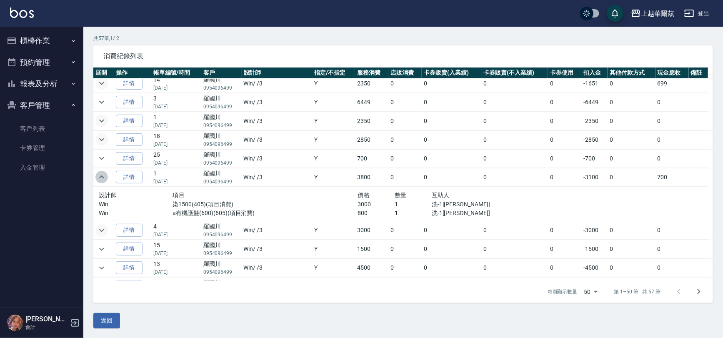
click at [102, 175] on icon "expand row" at bounding box center [101, 176] width 5 height 3
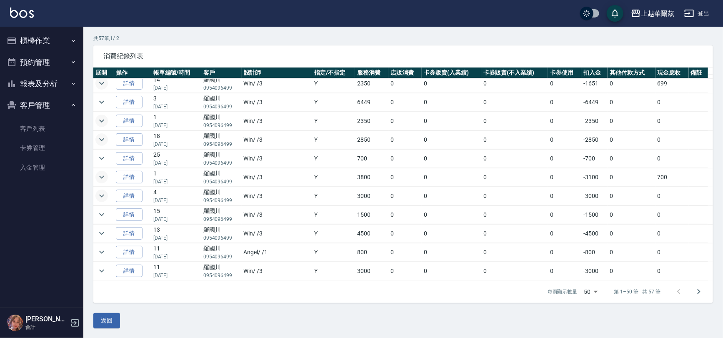
click at [33, 102] on button "客戶管理" at bounding box center [41, 106] width 77 height 22
click at [36, 44] on button "櫃檯作業" at bounding box center [41, 41] width 77 height 22
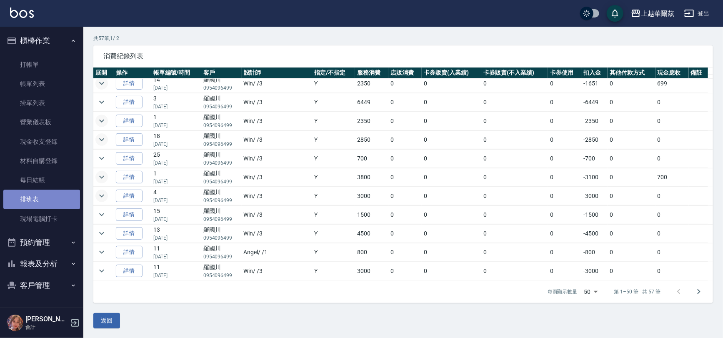
click at [42, 197] on link "排班表" at bounding box center [41, 199] width 77 height 19
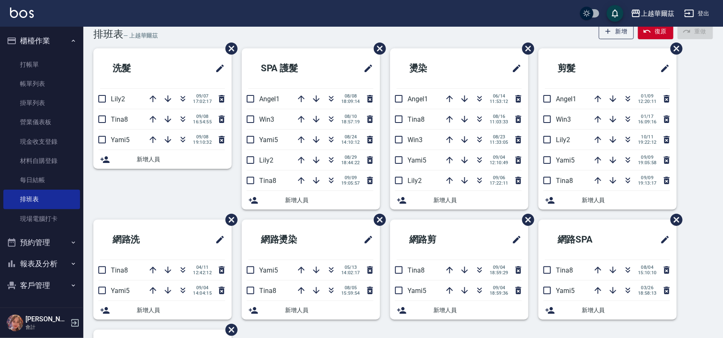
scroll to position [10, 0]
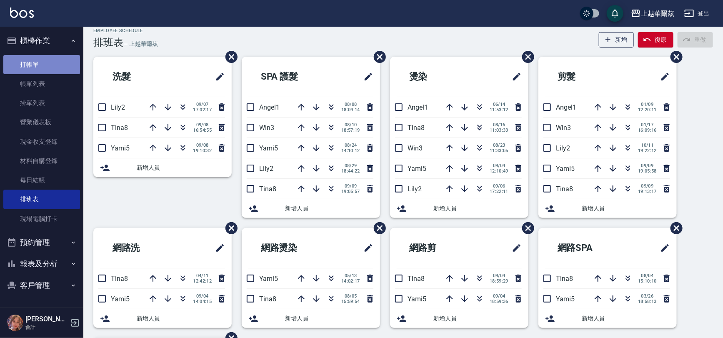
click at [40, 64] on link "打帳單" at bounding box center [41, 64] width 77 height 19
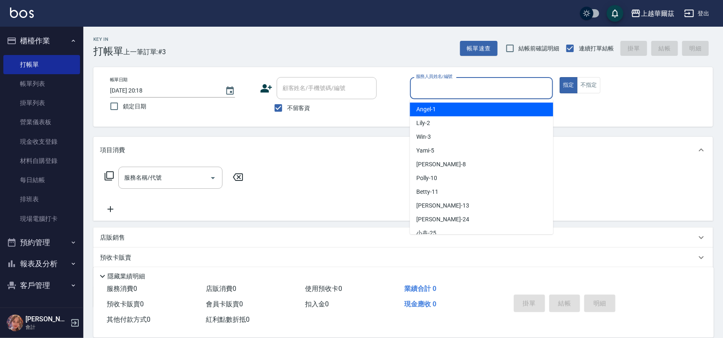
click at [454, 89] on input "服務人員姓名/編號" at bounding box center [482, 88] width 136 height 15
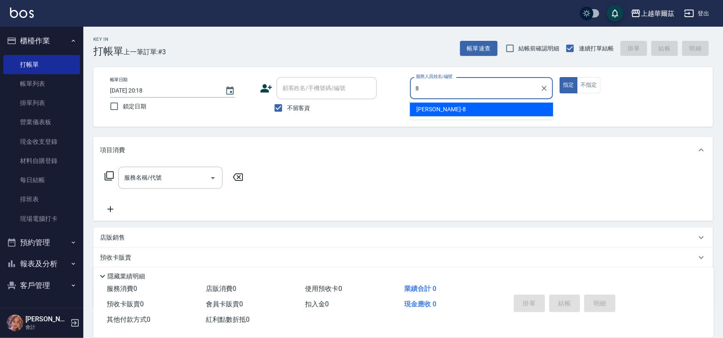
type input "8"
type button "true"
type input "[PERSON_NAME]-8"
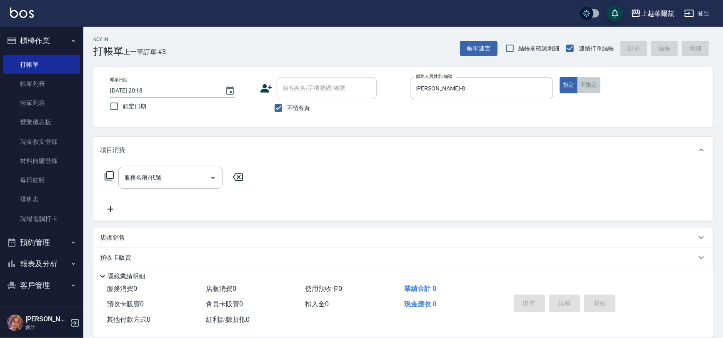
click at [583, 84] on button "不指定" at bounding box center [588, 85] width 23 height 16
click at [156, 185] on div "服務名稱/代號" at bounding box center [170, 178] width 104 height 22
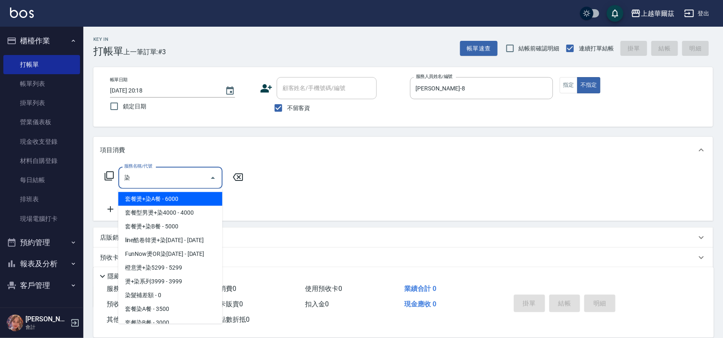
type input "套餐燙+染A餐(206)"
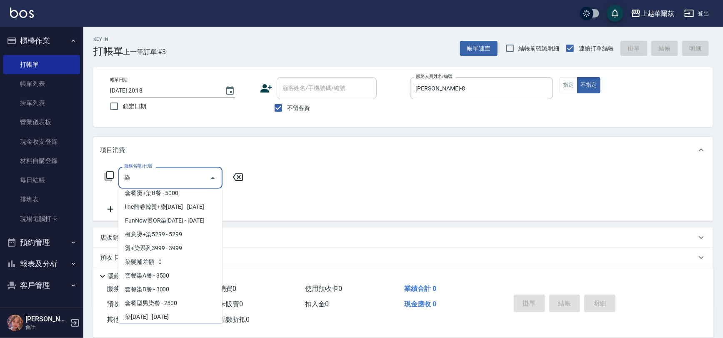
scroll to position [47, 0]
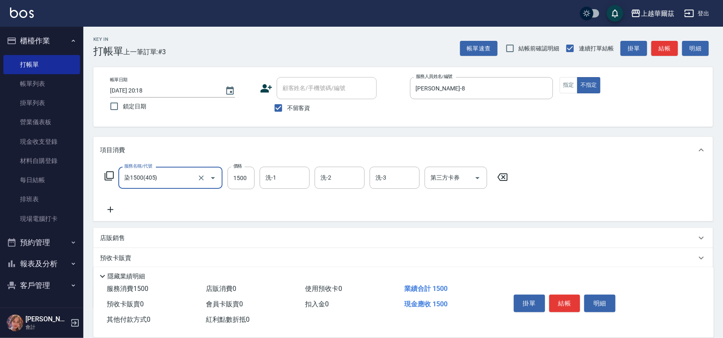
type input "染1500(405)"
type input "2100"
click at [278, 175] on input "洗-1" at bounding box center [284, 177] width 42 height 15
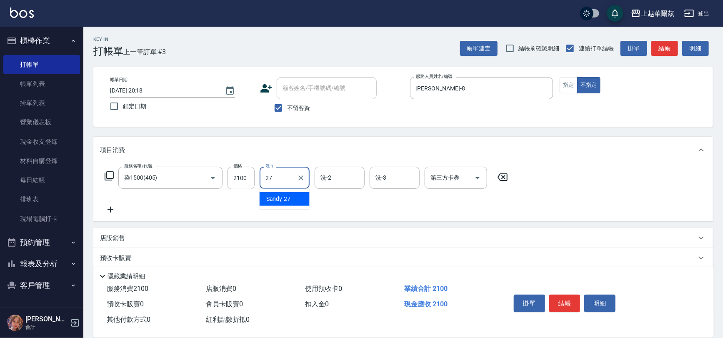
type input "Sandy-27"
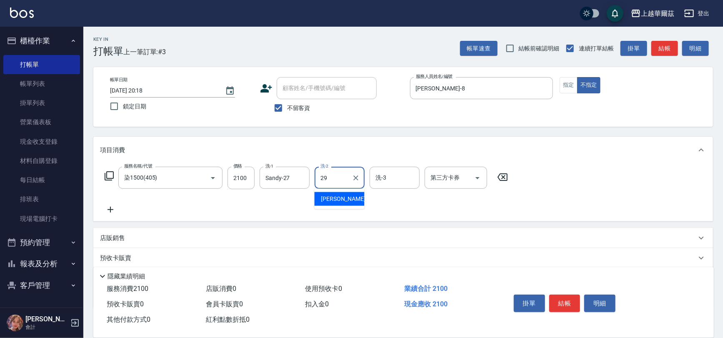
type input "[PERSON_NAME]-29"
click at [110, 209] on icon at bounding box center [110, 210] width 6 height 6
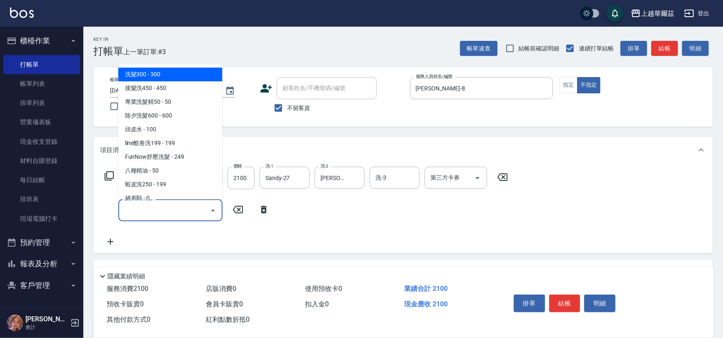
click at [138, 203] on input "服務名稱/代號" at bounding box center [164, 210] width 84 height 15
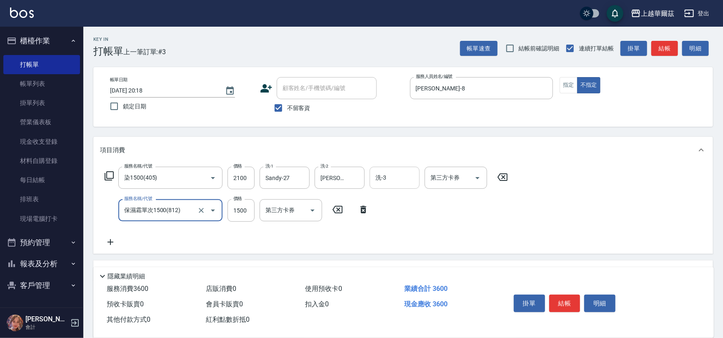
type input "保濕霜單次1500(812)"
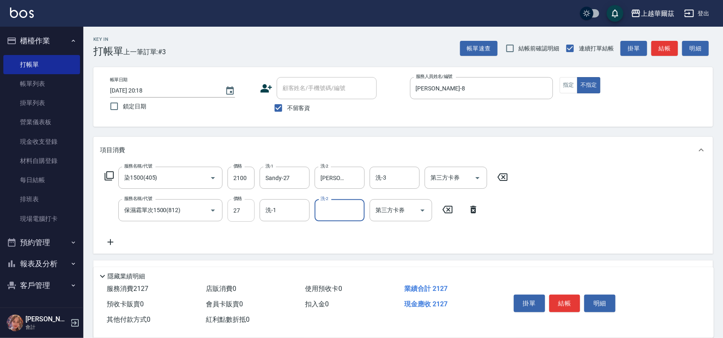
click at [249, 212] on input "27" at bounding box center [240, 210] width 27 height 22
type input "1500"
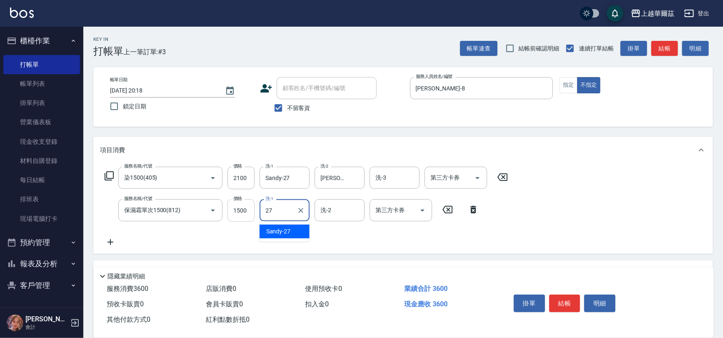
type input "Sandy-27"
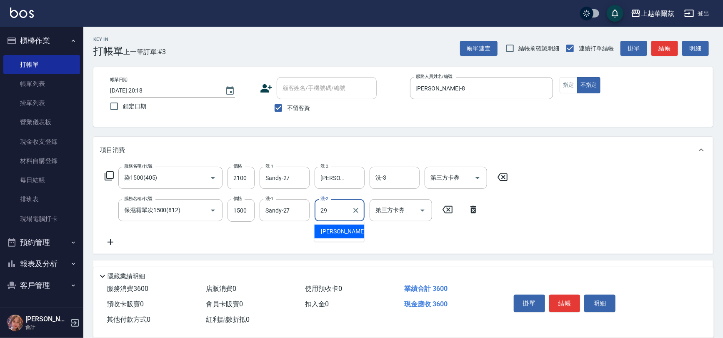
type input "[PERSON_NAME]-29"
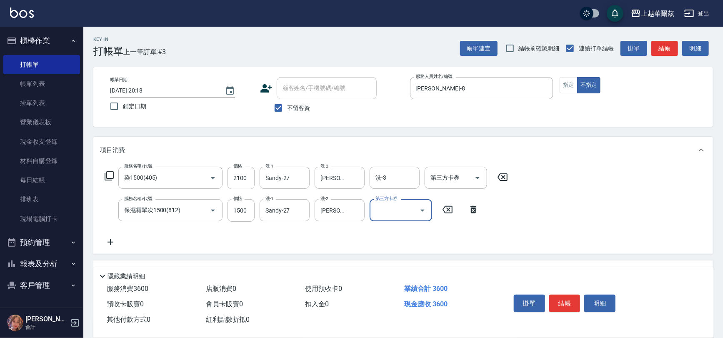
click at [110, 242] on icon at bounding box center [110, 242] width 6 height 6
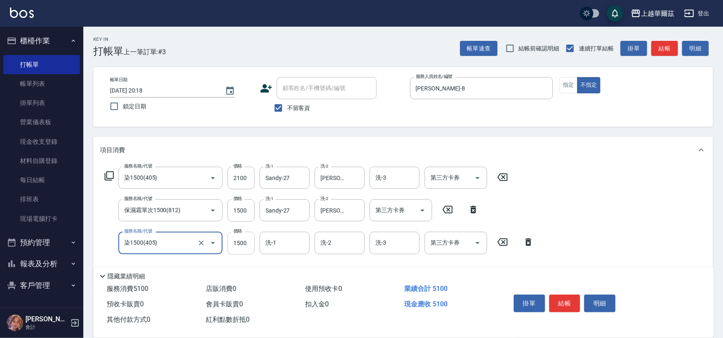
type input "染1500(405)"
click at [242, 243] on input "1500" at bounding box center [240, 243] width 27 height 22
type input "3600"
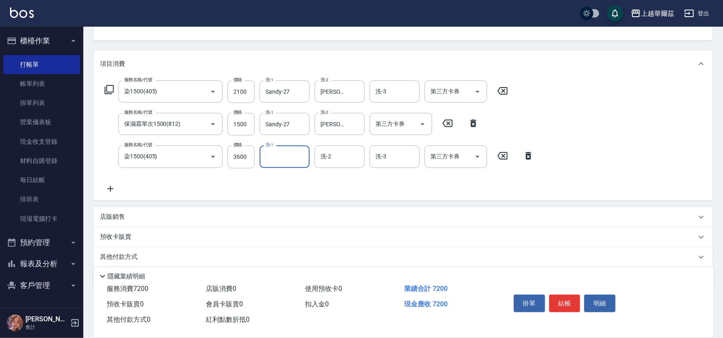
scroll to position [113, 0]
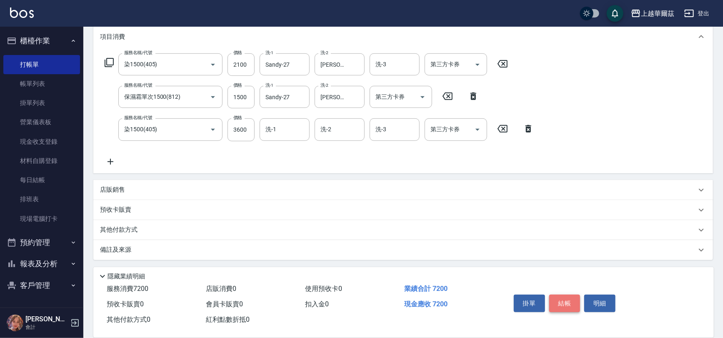
click at [572, 302] on button "結帳" at bounding box center [564, 303] width 31 height 17
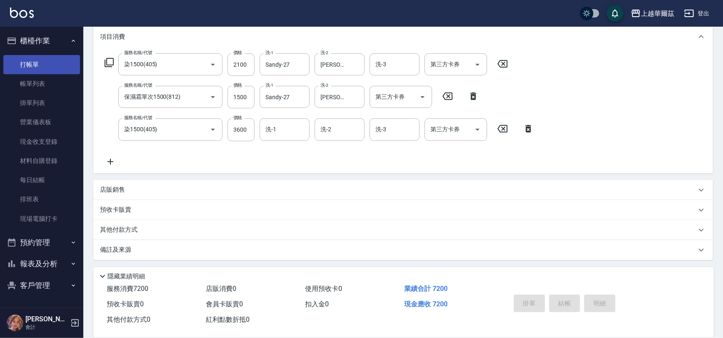
type input "2025/09/09 20:20"
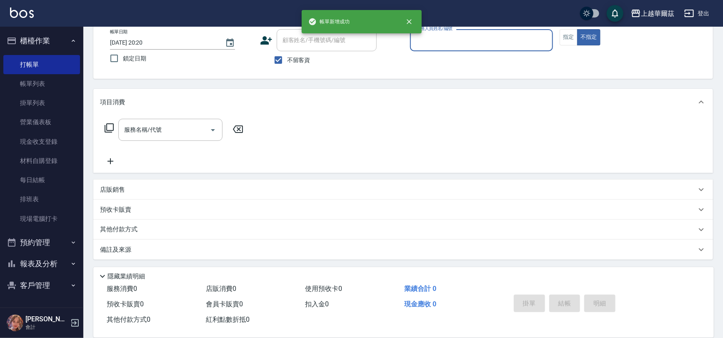
click at [44, 42] on button "櫃檯作業" at bounding box center [41, 41] width 77 height 22
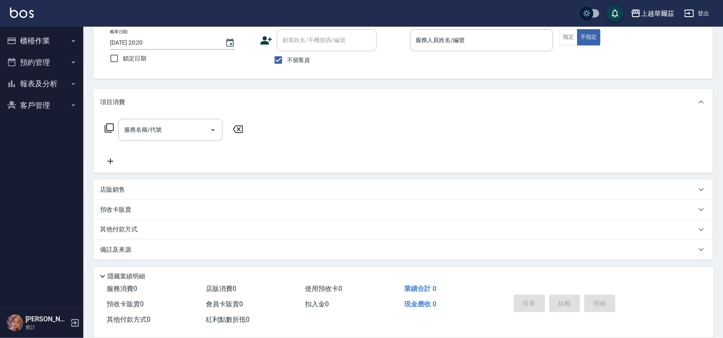
scroll to position [48, 0]
click at [50, 76] on button "報表及分析" at bounding box center [41, 84] width 77 height 22
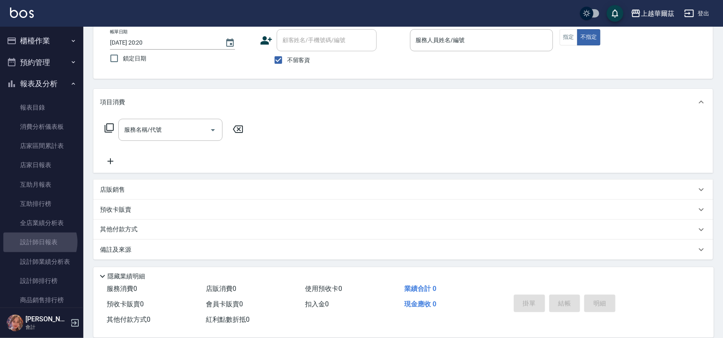
drag, startPoint x: 39, startPoint y: 242, endPoint x: 298, endPoint y: 134, distance: 281.0
click at [39, 242] on link "設計師日報表" at bounding box center [41, 241] width 77 height 19
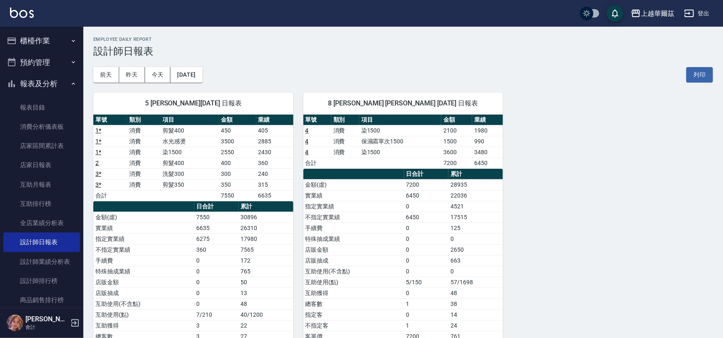
click at [309, 132] on td "4" at bounding box center [317, 130] width 28 height 11
click at [307, 129] on link "4" at bounding box center [306, 130] width 3 height 7
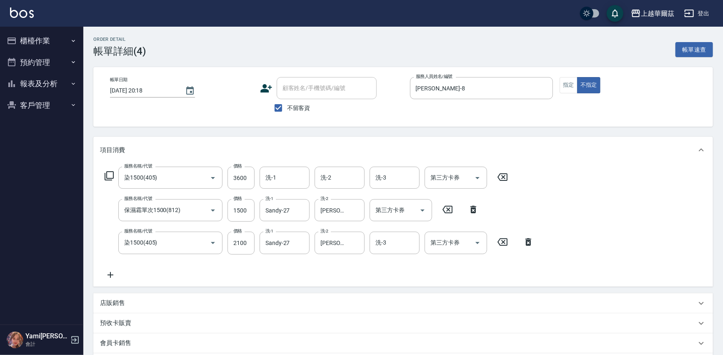
type input "染1500(405)"
type input "保濕霜單次1500(812)"
type input "染1500(405)"
click at [531, 242] on icon at bounding box center [528, 242] width 21 height 10
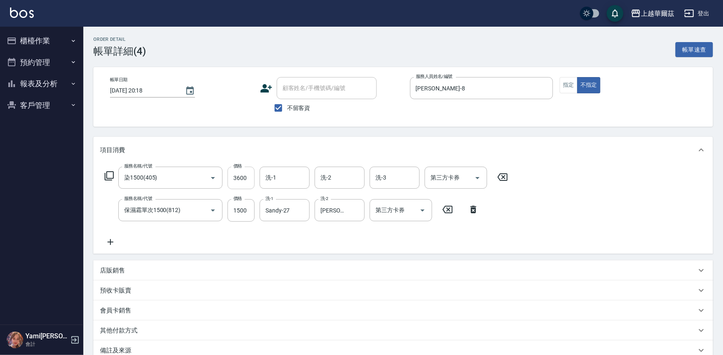
click at [240, 175] on input "3600" at bounding box center [240, 178] width 27 height 22
type input "1500"
click at [280, 177] on input "洗-1" at bounding box center [284, 177] width 42 height 15
type input "Sandy-27"
type input "[PERSON_NAME]-29"
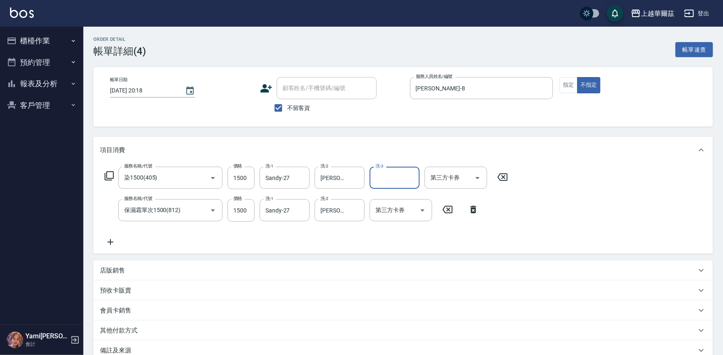
scroll to position [94, 0]
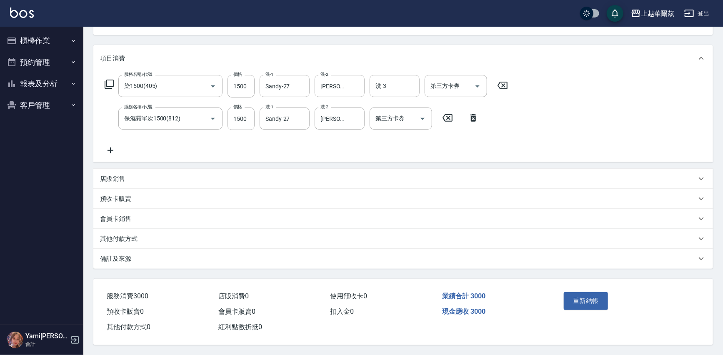
drag, startPoint x: 586, startPoint y: 295, endPoint x: 300, endPoint y: 150, distance: 320.2
click at [304, 150] on div "Order detail 帳單詳細 (4) 帳單速查 帳單日期 [DATE] 20:18 顧客姓名/手機號碼/編號 顧客姓名/手機號碼/編號 不留客資 服務人…" at bounding box center [402, 145] width 639 height 420
click at [300, 150] on div "服務名稱/代號 染1500(405) 服務名稱/代號 價格 1500 價格 洗-1 Sandy-27 洗-1 洗-2 [PERSON_NAME]-29 洗-2…" at bounding box center [306, 115] width 413 height 80
click at [241, 82] on input "1500" at bounding box center [240, 86] width 27 height 22
type input "2100"
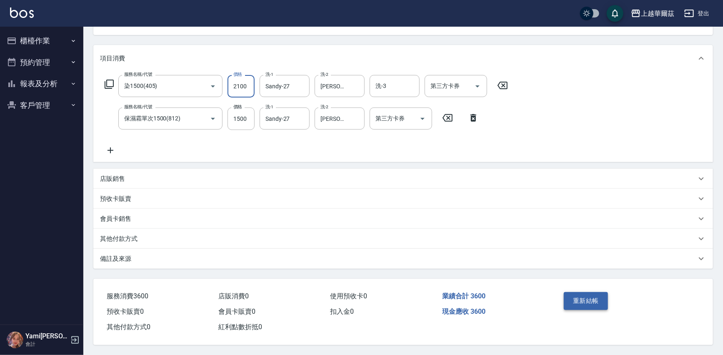
click at [579, 297] on button "重新結帳" at bounding box center [586, 300] width 44 height 17
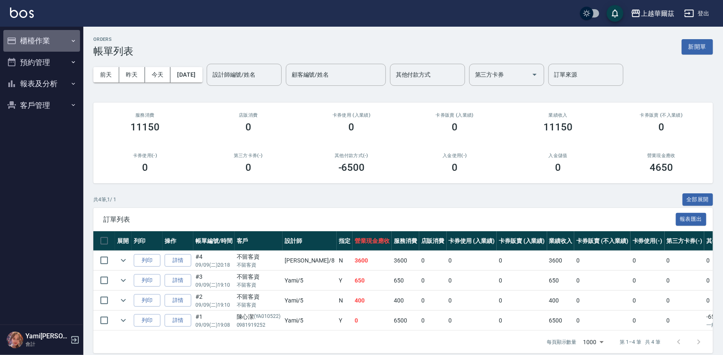
click at [45, 33] on button "櫃檯作業" at bounding box center [41, 41] width 77 height 22
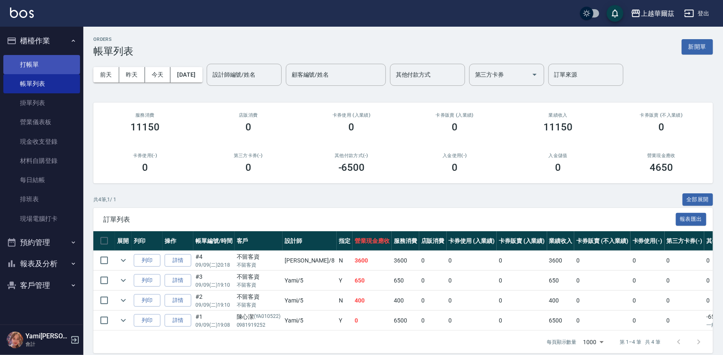
click at [52, 60] on link "打帳單" at bounding box center [41, 64] width 77 height 19
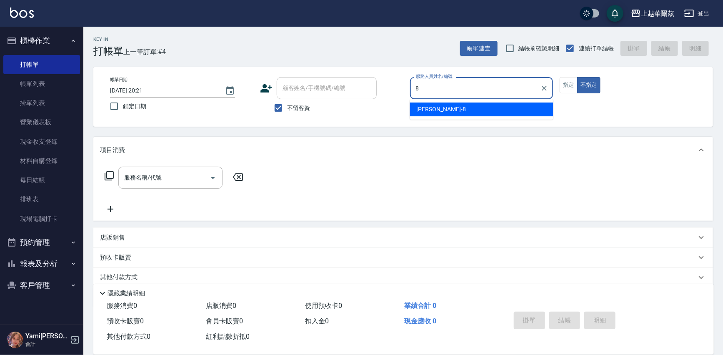
type input "8"
type button "false"
type input "[PERSON_NAME]-8"
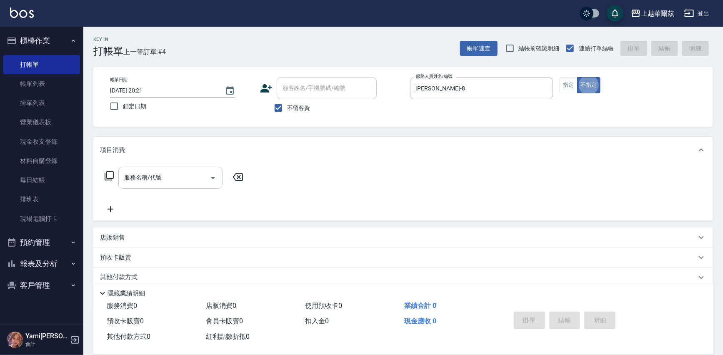
click at [170, 178] on input "服務名稱/代號" at bounding box center [164, 177] width 84 height 15
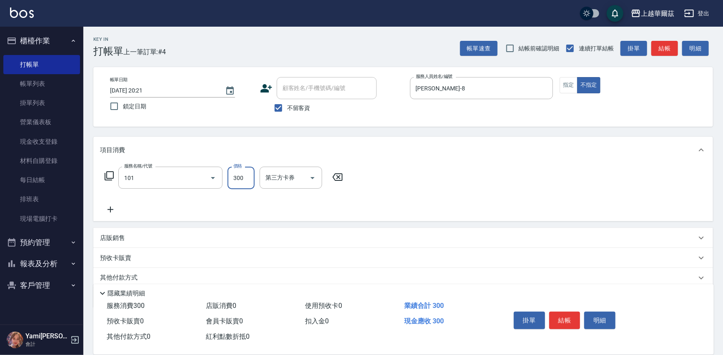
type input "洗髮300(101)"
type input "[PERSON_NAME]-8"
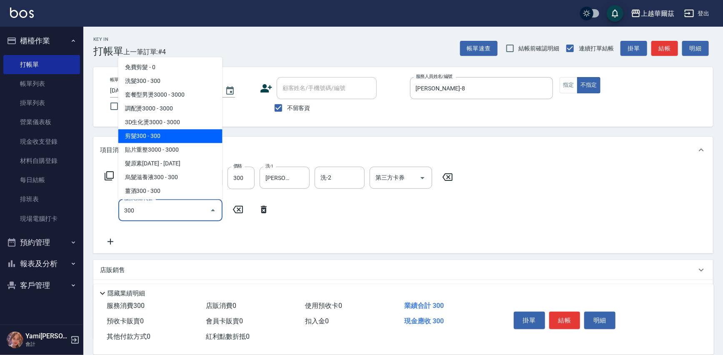
type input "剪髮300(305)"
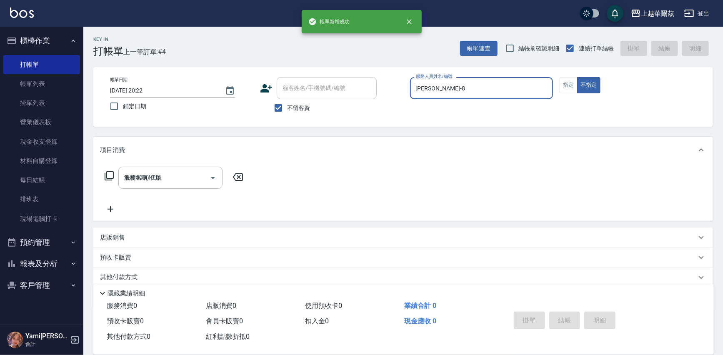
type input "[DATE] 20:22"
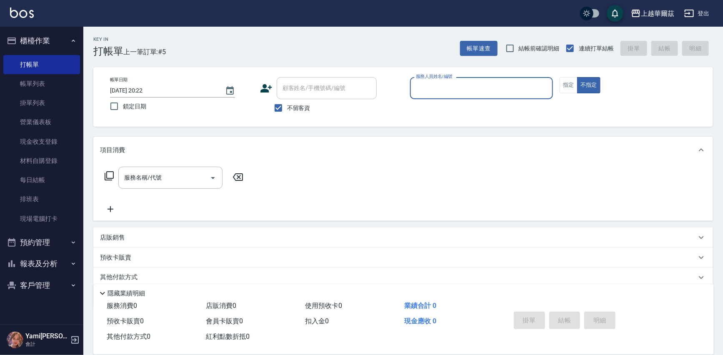
click at [58, 37] on button "櫃檯作業" at bounding box center [41, 41] width 77 height 22
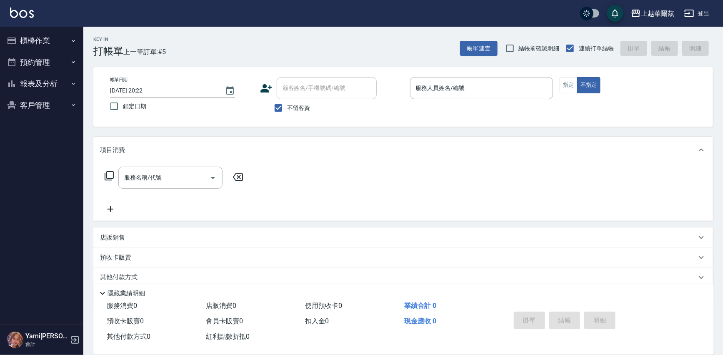
click at [51, 35] on button "櫃檯作業" at bounding box center [41, 41] width 77 height 22
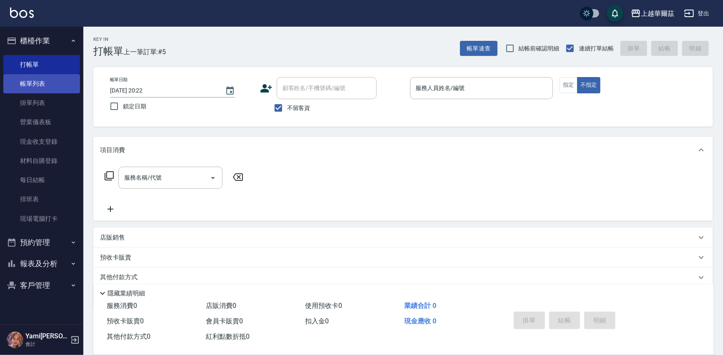
drag, startPoint x: 51, startPoint y: 82, endPoint x: 34, endPoint y: 80, distance: 17.2
click at [51, 82] on link "帳單列表" at bounding box center [41, 83] width 77 height 19
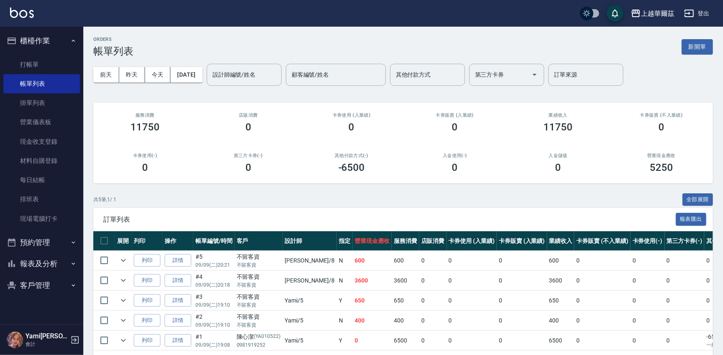
scroll to position [34, 0]
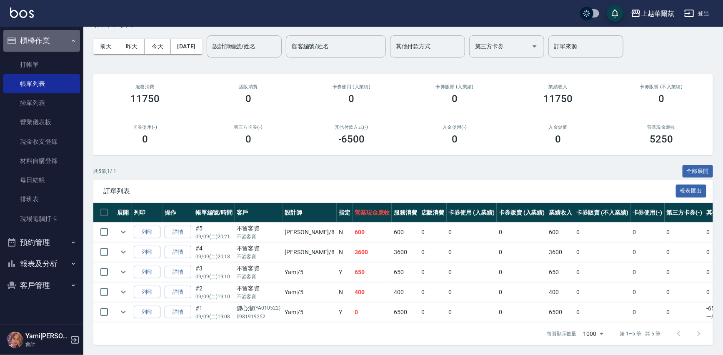
click at [30, 36] on button "櫃檯作業" at bounding box center [41, 41] width 77 height 22
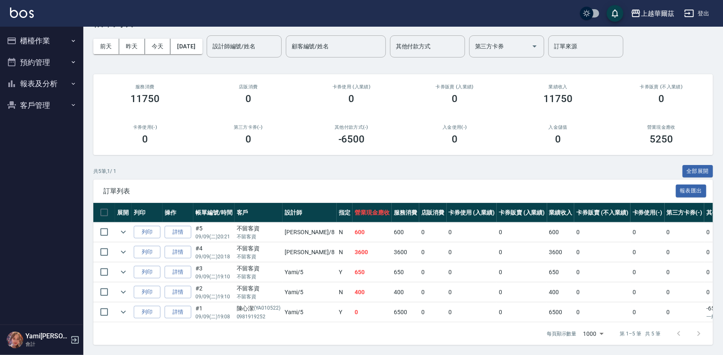
click at [40, 79] on button "報表及分析" at bounding box center [41, 84] width 77 height 22
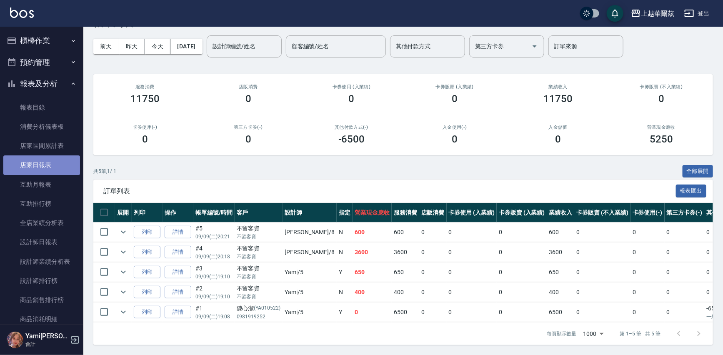
click at [51, 163] on link "店家日報表" at bounding box center [41, 164] width 77 height 19
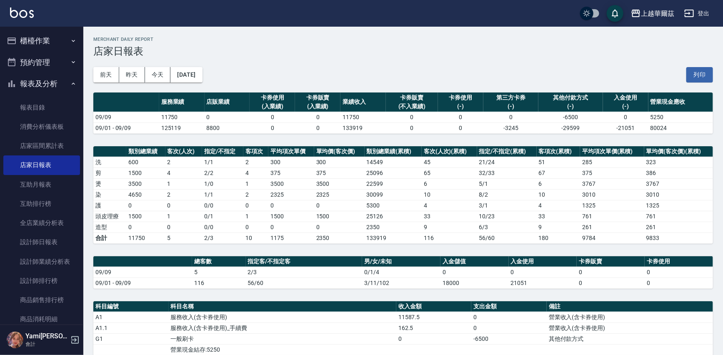
scroll to position [126, 0]
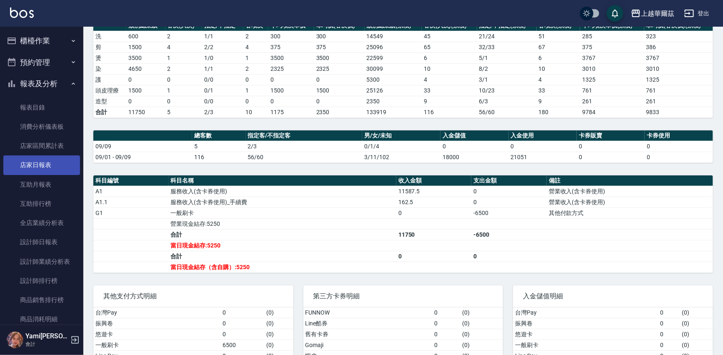
click at [66, 172] on link "店家日報表" at bounding box center [41, 164] width 77 height 19
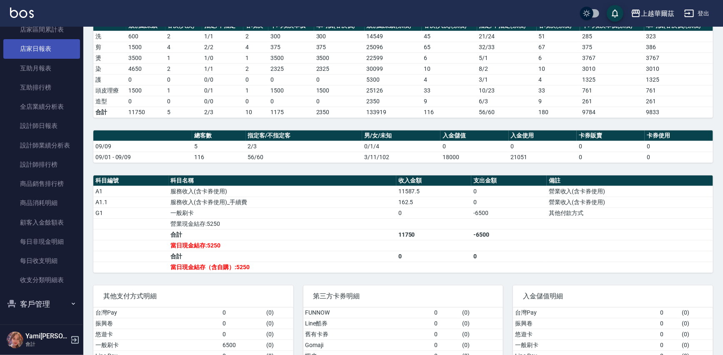
scroll to position [172, 0]
